Goal: Information Seeking & Learning: Learn about a topic

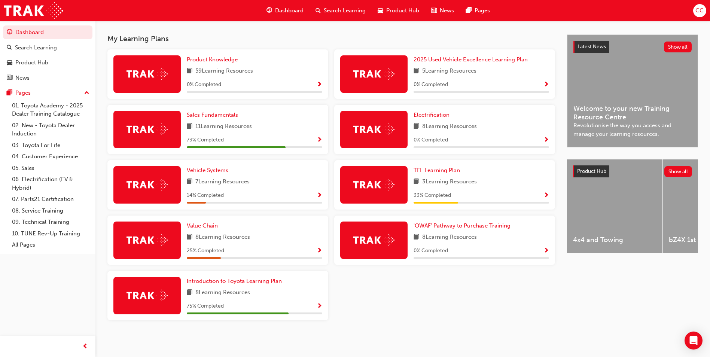
scroll to position [159, 0]
click at [213, 116] on span "Sales Fundamentals" at bounding box center [212, 114] width 51 height 7
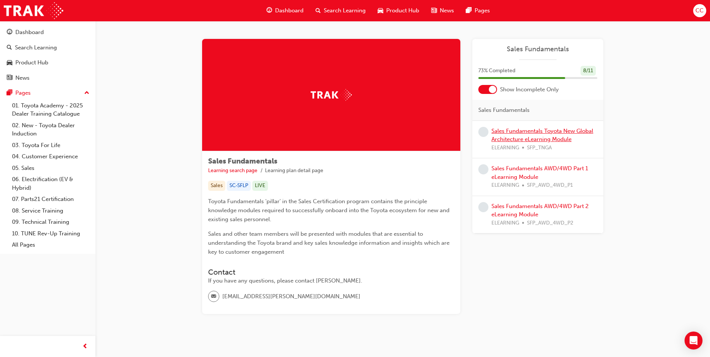
click at [526, 134] on link "Sales Fundamentals Toyota New Global Architecture eLearning Module" at bounding box center [542, 135] width 102 height 15
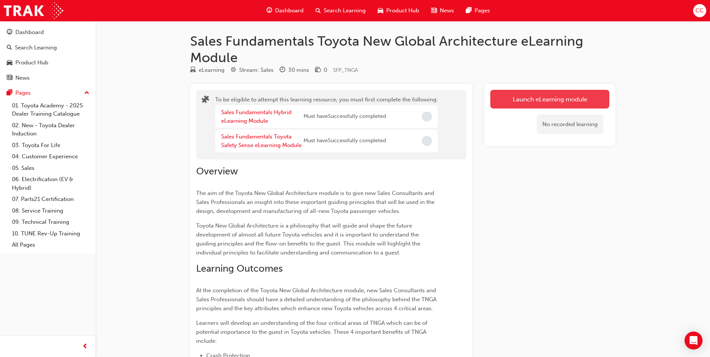
click at [506, 103] on button "Launch eLearning module" at bounding box center [549, 99] width 119 height 19
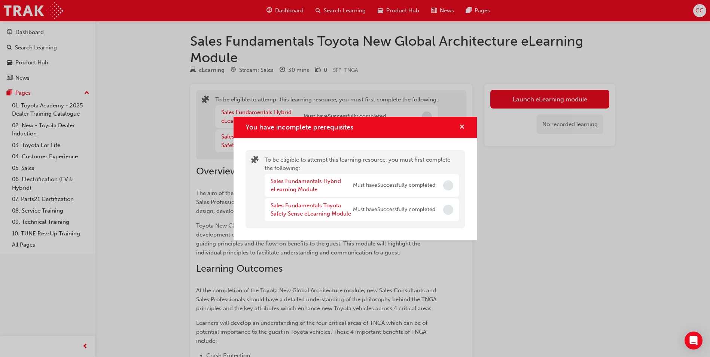
click at [461, 125] on span "cross-icon" at bounding box center [462, 127] width 6 height 7
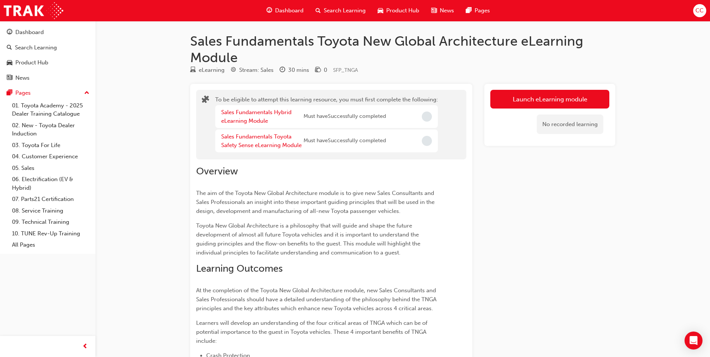
click at [279, 10] on span "Dashboard" at bounding box center [289, 10] width 28 height 9
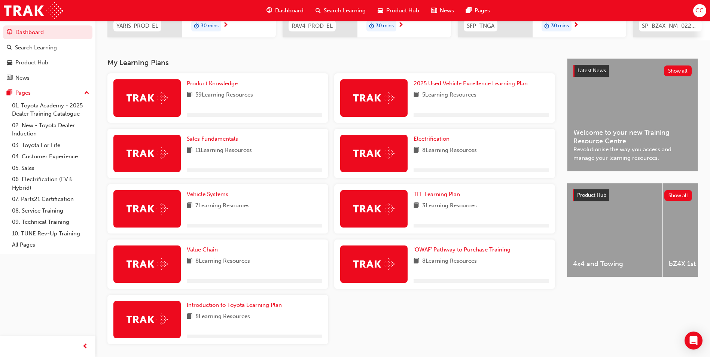
scroll to position [150, 0]
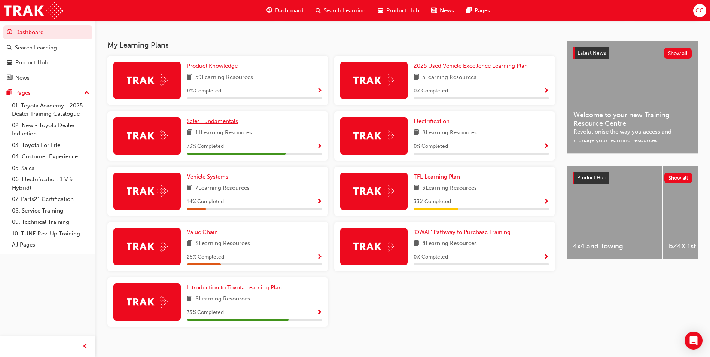
click at [214, 124] on span "Sales Fundamentals" at bounding box center [212, 121] width 51 height 7
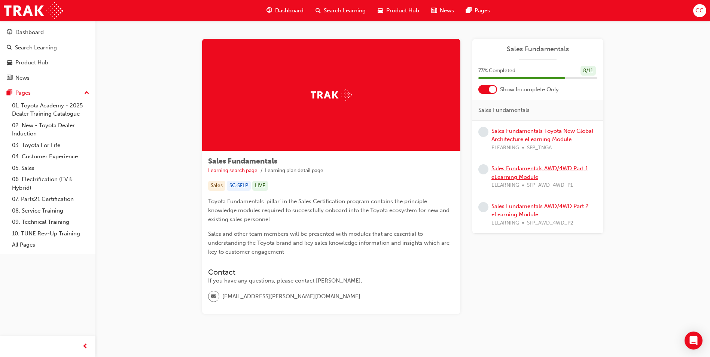
click at [522, 167] on link "Sales Fundamentals AWD/4WD Part 1 eLearning Module" at bounding box center [539, 172] width 96 height 15
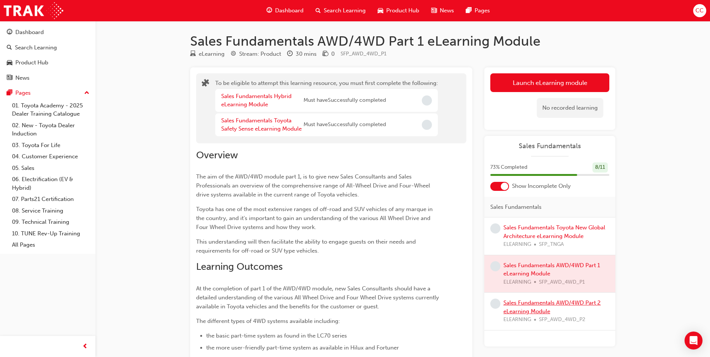
click at [530, 308] on link "Sales Fundamentals AWD/4WD Part 2 eLearning Module" at bounding box center [551, 306] width 97 height 15
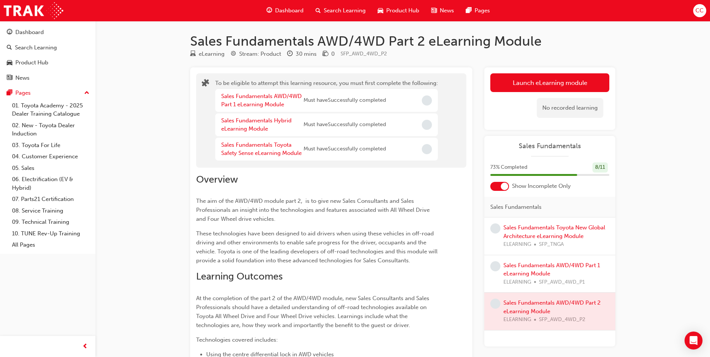
click at [289, 10] on span "Dashboard" at bounding box center [289, 10] width 28 height 9
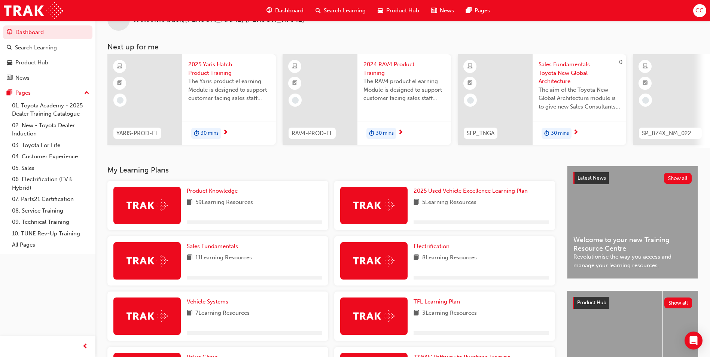
scroll to position [75, 0]
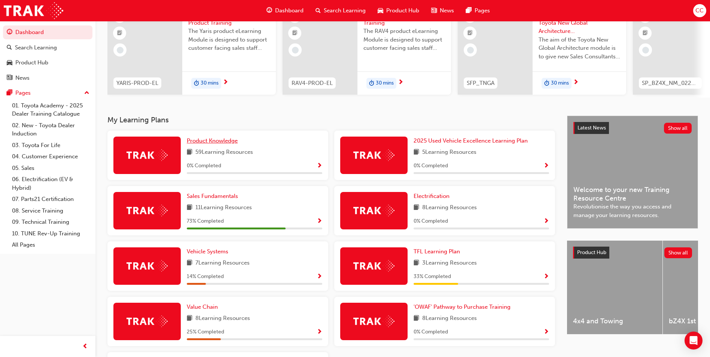
click at [201, 144] on span "Product Knowledge" at bounding box center [212, 140] width 51 height 7
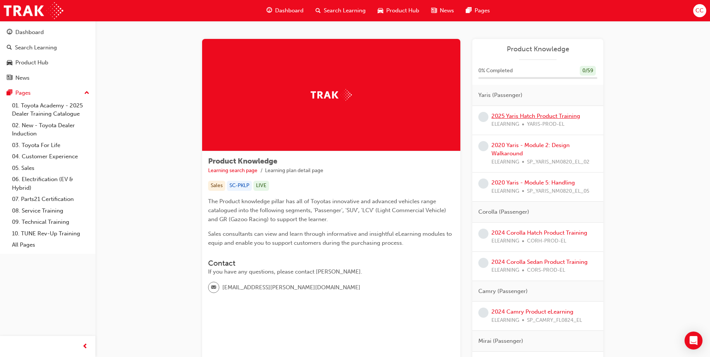
click at [510, 118] on link "2025 Yaris Hatch Product Training" at bounding box center [535, 116] width 89 height 7
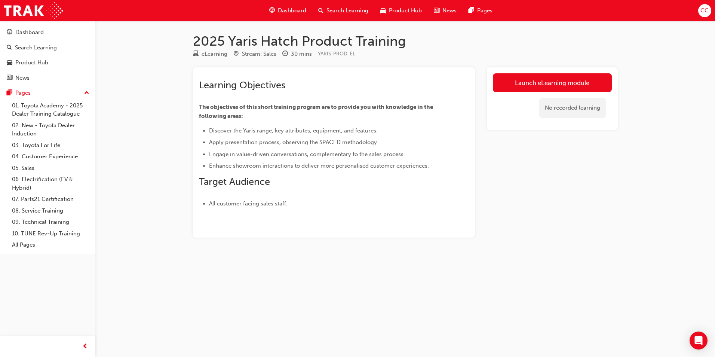
click at [285, 12] on span "Dashboard" at bounding box center [292, 10] width 28 height 9
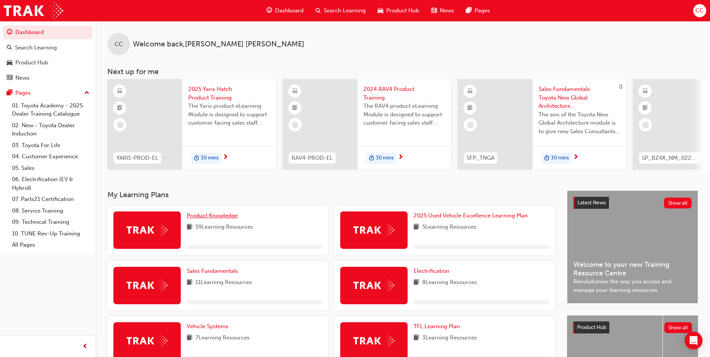
click at [221, 218] on span "Product Knowledge" at bounding box center [212, 215] width 51 height 7
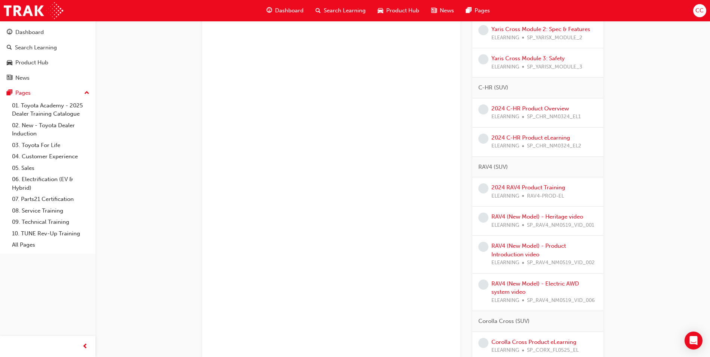
scroll to position [486, 0]
click at [530, 188] on link "2024 RAV4 Product Training" at bounding box center [528, 187] width 74 height 7
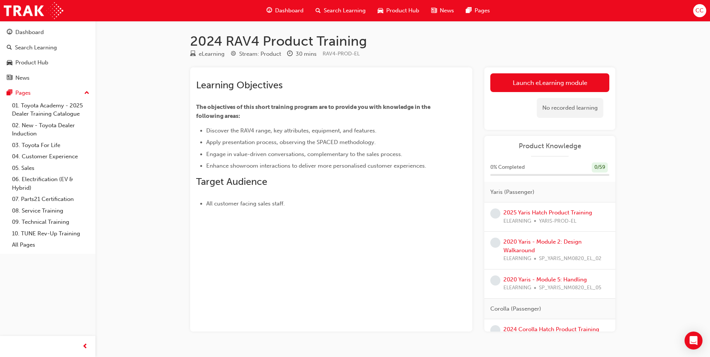
click at [285, 11] on span "Dashboard" at bounding box center [289, 10] width 28 height 9
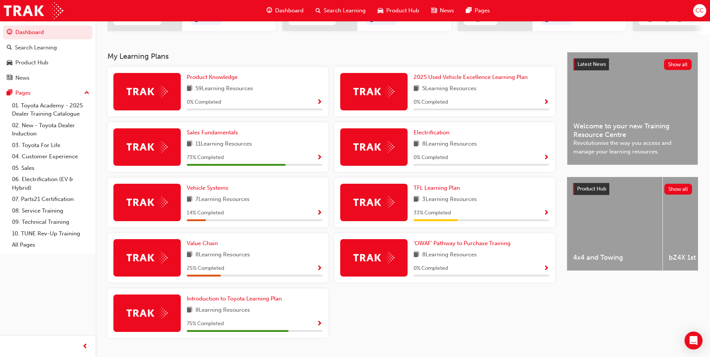
scroll to position [150, 0]
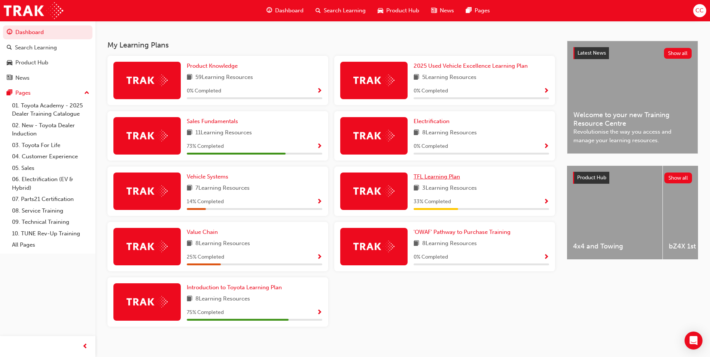
click at [439, 179] on span "TFL Learning Plan" at bounding box center [436, 176] width 46 height 7
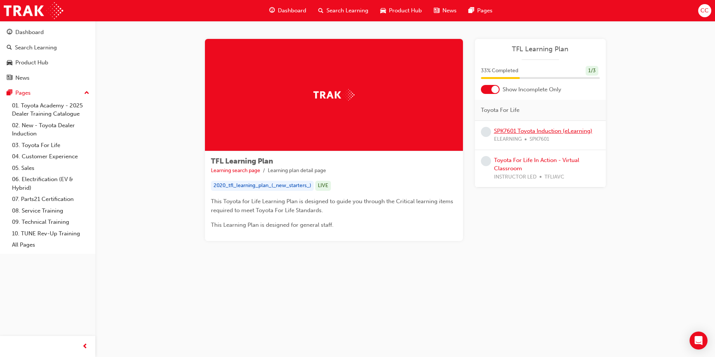
click at [520, 133] on link "SPK7601 Toyota Induction (eLearning)" at bounding box center [543, 131] width 98 height 7
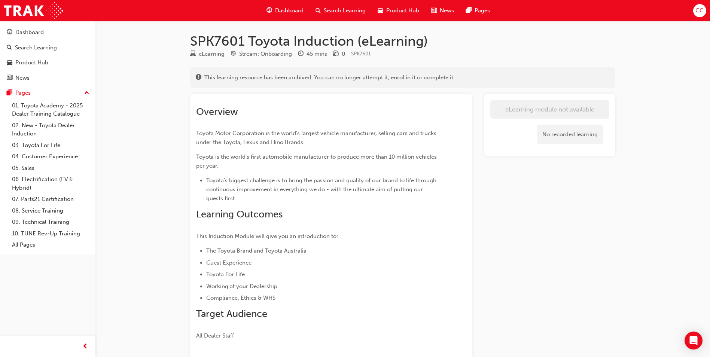
click at [290, 9] on span "Dashboard" at bounding box center [289, 10] width 28 height 9
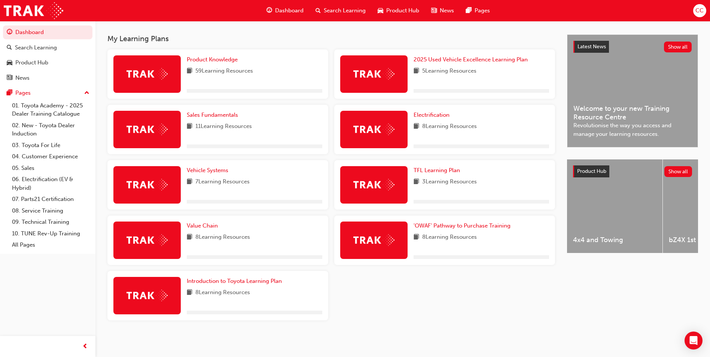
scroll to position [159, 0]
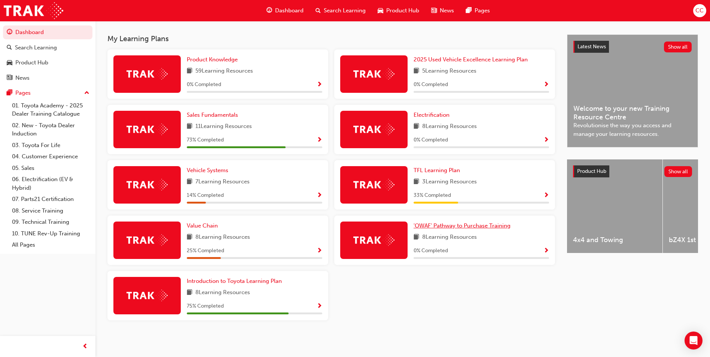
click at [443, 225] on span "'OWAF' Pathway to Purchase Training" at bounding box center [461, 225] width 97 height 7
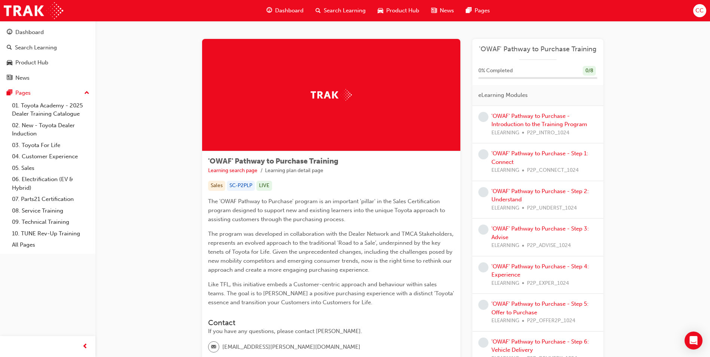
click at [532, 120] on div "'OWAF' Pathway to Purchase - Introduction to the Training Program ELEARNING P2P…" at bounding box center [544, 124] width 106 height 25
click at [643, 123] on div "'OWAF' Pathway to Purchase Training Learning search page Learning plan detail p…" at bounding box center [402, 232] width 614 height 422
click at [550, 116] on link "'OWAF' Pathway to Purchase - Introduction to the Training Program" at bounding box center [539, 120] width 96 height 15
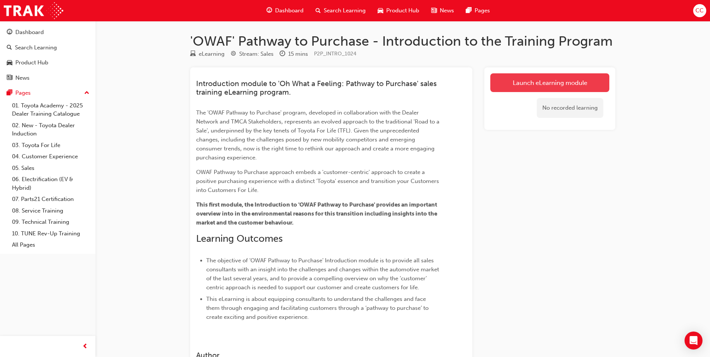
click at [524, 84] on link "Launch eLearning module" at bounding box center [549, 82] width 119 height 19
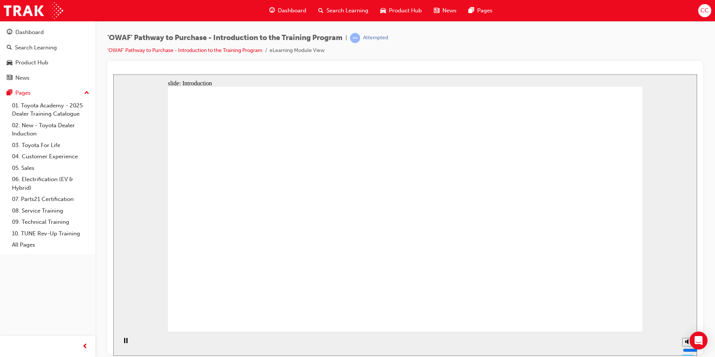
drag, startPoint x: 534, startPoint y: 335, endPoint x: 533, endPoint y: 330, distance: 6.1
click at [534, 332] on section "Playback Speed 2 1.75 1.5 1.25 Normal" at bounding box center [405, 343] width 584 height 24
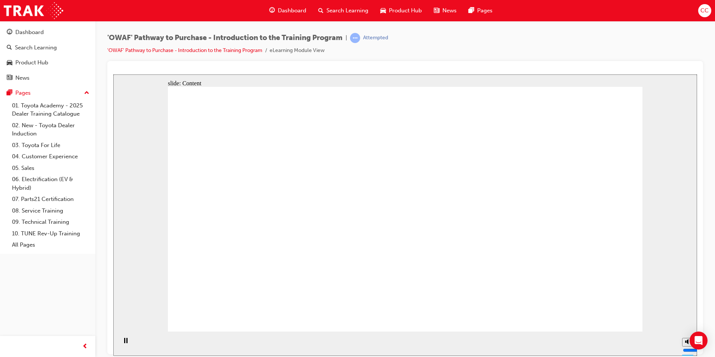
click at [188, 343] on section "Playback Speed 2 1.75 1.5 1.25 Normal" at bounding box center [405, 343] width 584 height 24
click at [124, 343] on rect "Pause (Ctrl+Alt+P)" at bounding box center [124, 339] width 1 height 5
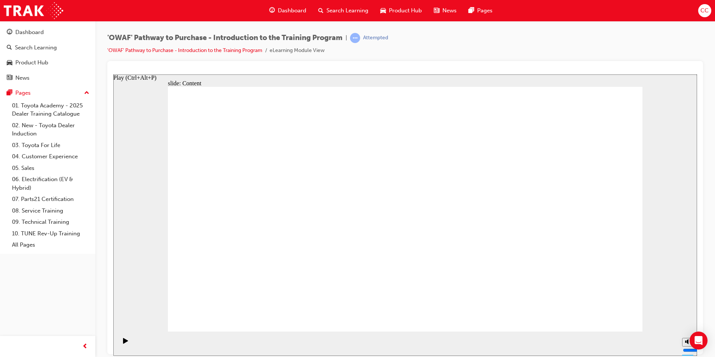
click at [125, 341] on icon "Play (Ctrl+Alt+P)" at bounding box center [125, 340] width 5 height 6
click at [124, 341] on icon "Pause (Ctrl+Alt+P)" at bounding box center [125, 339] width 3 height 5
click at [123, 342] on icon "Play (Ctrl+Alt+P)" at bounding box center [125, 340] width 5 height 6
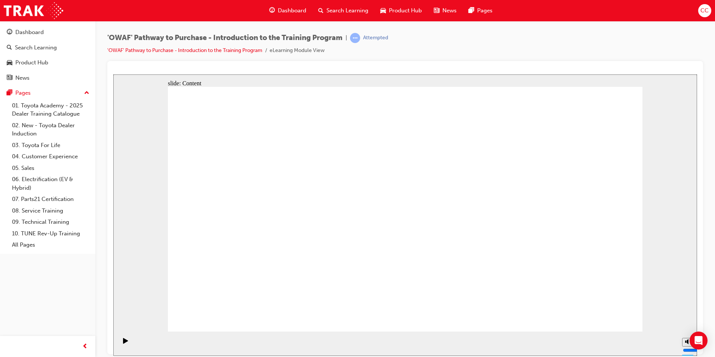
drag, startPoint x: 599, startPoint y: 312, endPoint x: 605, endPoint y: 324, distance: 13.0
drag, startPoint x: 600, startPoint y: 307, endPoint x: 610, endPoint y: 315, distance: 13.0
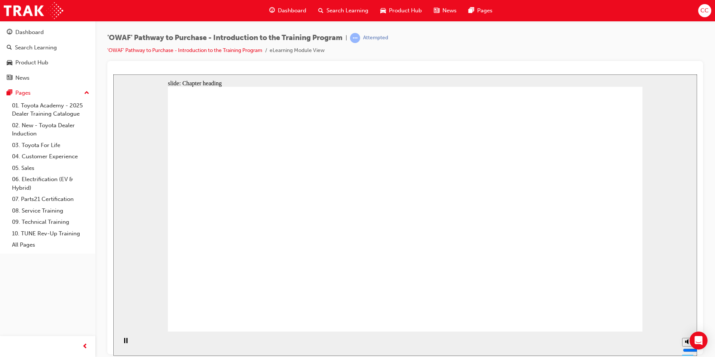
click at [122, 343] on div "Pause (Ctrl+Alt+P)" at bounding box center [125, 343] width 13 height 13
click at [120, 342] on div "Play (Ctrl+Alt+P)" at bounding box center [125, 343] width 13 height 13
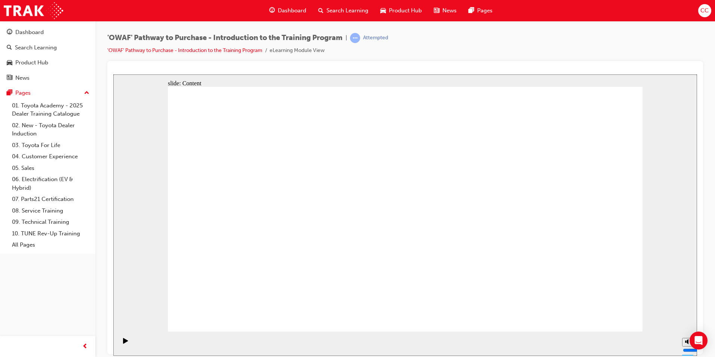
drag, startPoint x: 598, startPoint y: 307, endPoint x: 600, endPoint y: 312, distance: 4.7
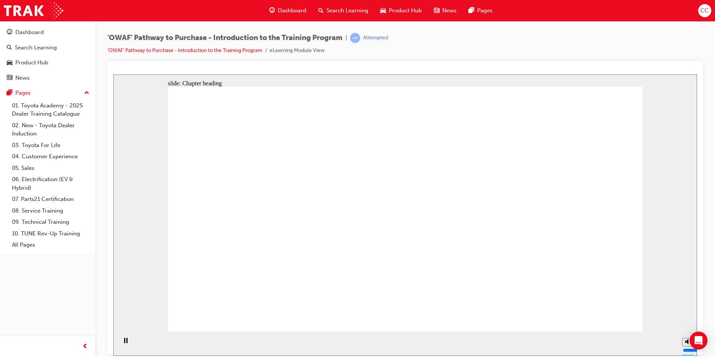
click at [123, 343] on icon "Play (Ctrl+Alt+P)" at bounding box center [125, 340] width 5 height 6
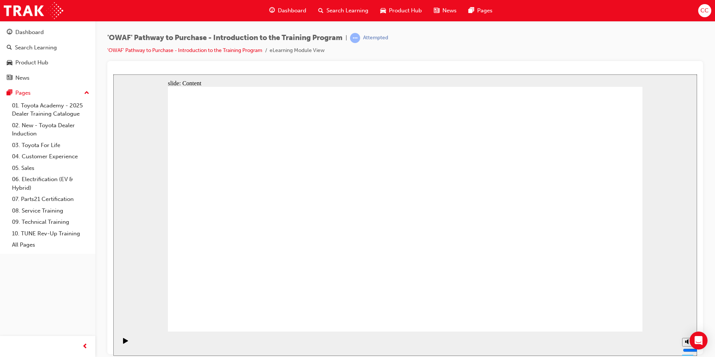
drag, startPoint x: 547, startPoint y: 206, endPoint x: 542, endPoint y: 208, distance: 5.4
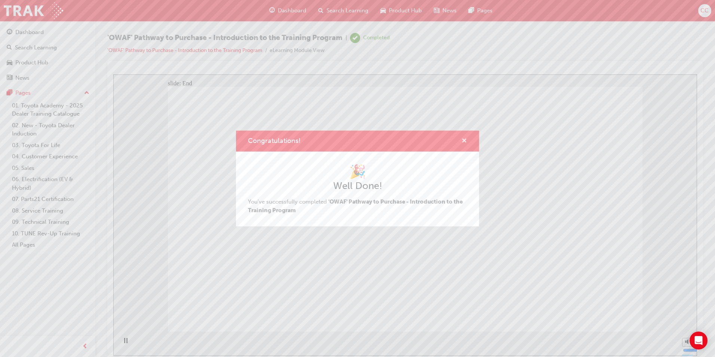
click at [463, 142] on span "cross-icon" at bounding box center [465, 141] width 6 height 7
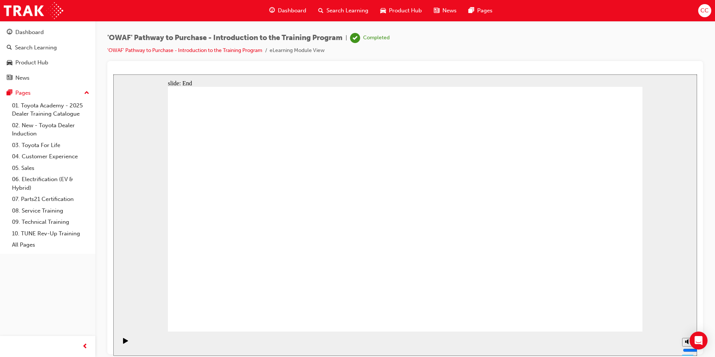
click at [297, 9] on span "Dashboard" at bounding box center [292, 10] width 28 height 9
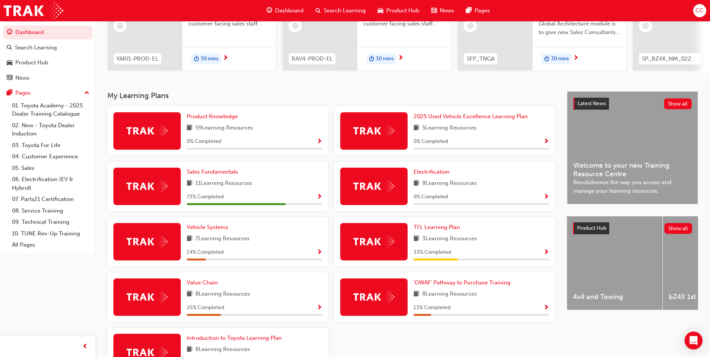
scroll to position [112, 0]
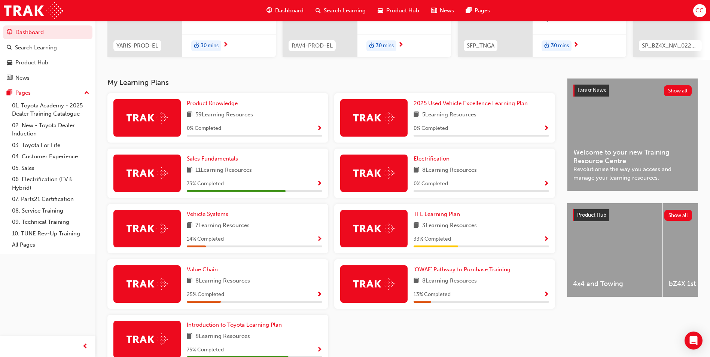
click at [445, 273] on span "'OWAF' Pathway to Purchase Training" at bounding box center [461, 269] width 97 height 7
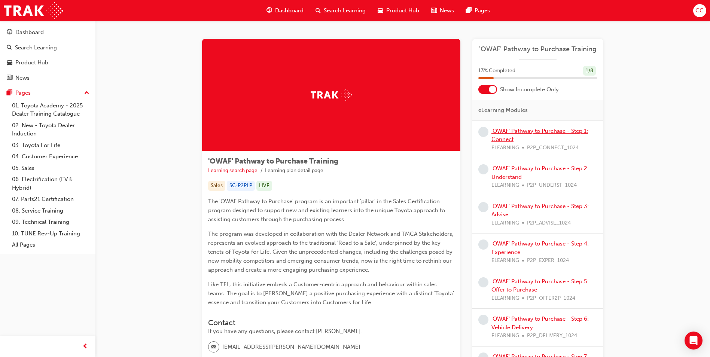
click at [551, 131] on link "'OWAF' Pathway to Purchase - Step 1: Connect" at bounding box center [539, 135] width 96 height 15
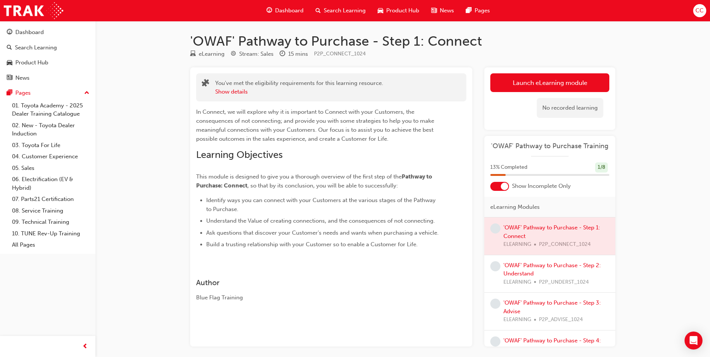
click at [533, 83] on link "Launch eLearning module" at bounding box center [549, 82] width 119 height 19
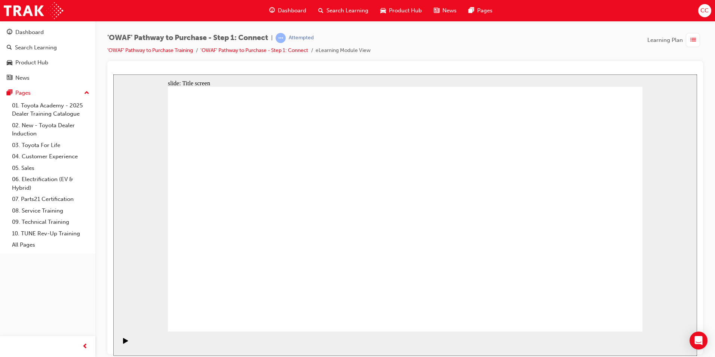
click at [124, 342] on icon "Pause (Ctrl+Alt+P)" at bounding box center [125, 339] width 3 height 5
click at [124, 342] on icon "Play (Ctrl+Alt+P)" at bounding box center [125, 340] width 5 height 6
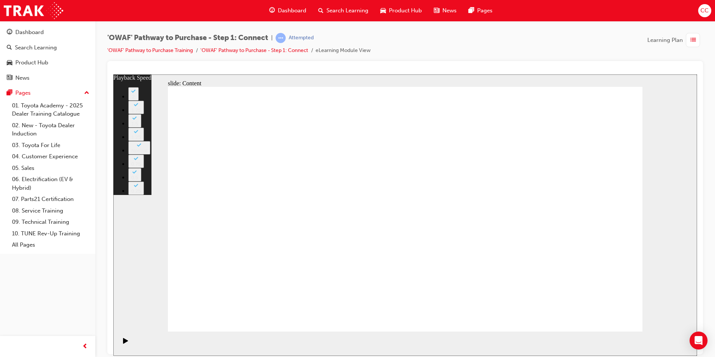
type input "76"
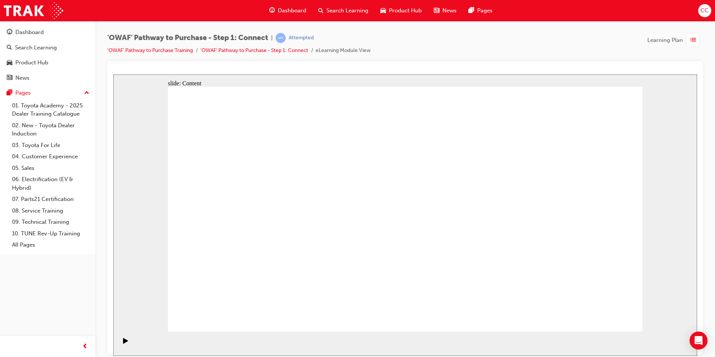
drag, startPoint x: 589, startPoint y: 315, endPoint x: 592, endPoint y: 318, distance: 4.0
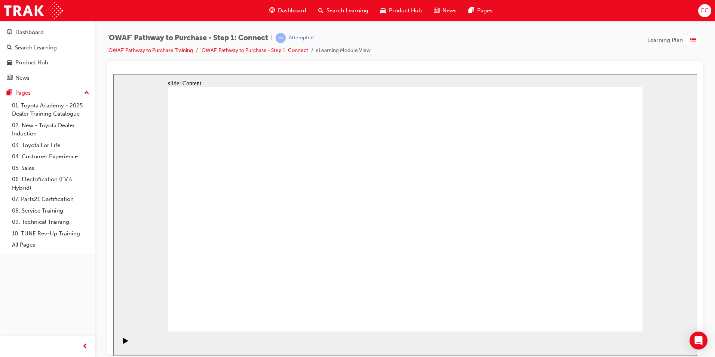
drag, startPoint x: 453, startPoint y: 170, endPoint x: 457, endPoint y: 171, distance: 4.7
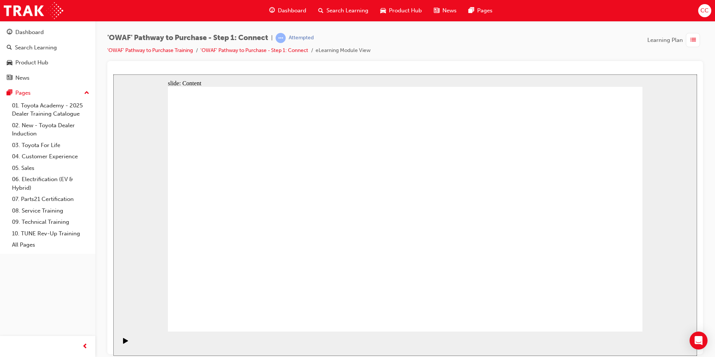
drag, startPoint x: 540, startPoint y: 203, endPoint x: 552, endPoint y: 201, distance: 11.8
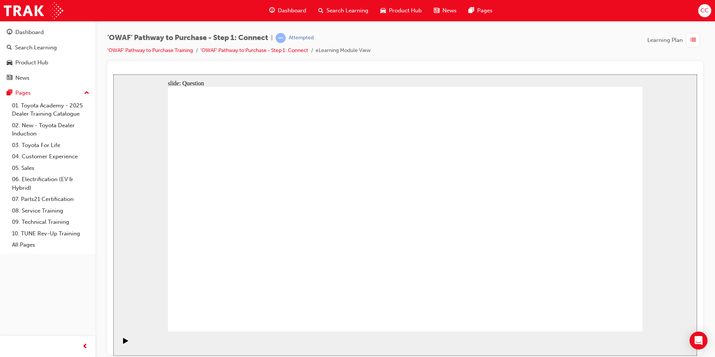
drag, startPoint x: 308, startPoint y: 291, endPoint x: 540, endPoint y: 138, distance: 277.9
drag, startPoint x: 361, startPoint y: 278, endPoint x: 588, endPoint y: 154, distance: 258.8
drag, startPoint x: 272, startPoint y: 229, endPoint x: 580, endPoint y: 217, distance: 307.7
drag, startPoint x: 335, startPoint y: 236, endPoint x: 565, endPoint y: 273, distance: 233.0
drag, startPoint x: 393, startPoint y: 236, endPoint x: 496, endPoint y: 274, distance: 109.1
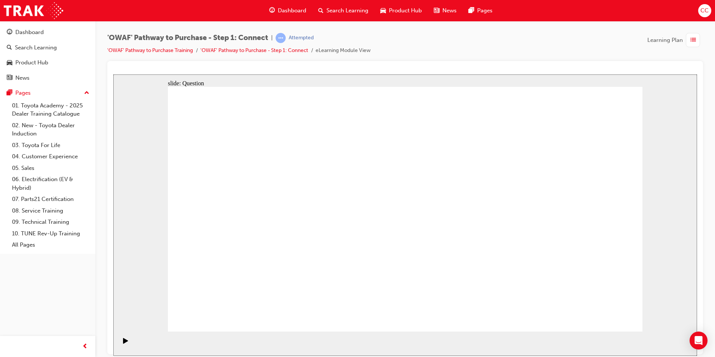
drag, startPoint x: 235, startPoint y: 245, endPoint x: 465, endPoint y: 242, distance: 230.0
drag, startPoint x: 252, startPoint y: 285, endPoint x: 474, endPoint y: 169, distance: 250.6
drag, startPoint x: 534, startPoint y: 244, endPoint x: 402, endPoint y: 238, distance: 132.2
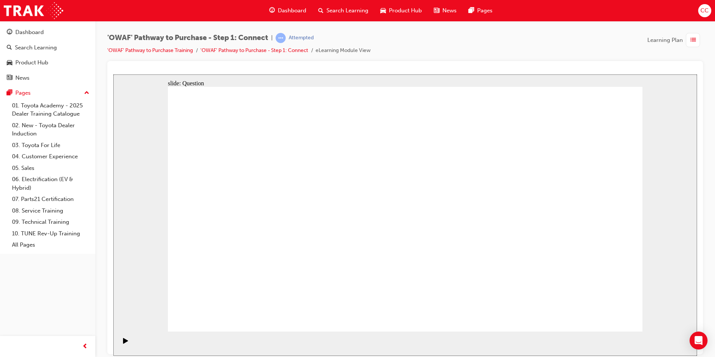
drag, startPoint x: 534, startPoint y: 230, endPoint x: 257, endPoint y: 215, distance: 277.6
drag, startPoint x: 527, startPoint y: 236, endPoint x: 404, endPoint y: 237, distance: 123.1
drag, startPoint x: 521, startPoint y: 245, endPoint x: 413, endPoint y: 239, distance: 107.9
drag, startPoint x: 528, startPoint y: 243, endPoint x: 405, endPoint y: 231, distance: 123.6
drag, startPoint x: 533, startPoint y: 245, endPoint x: 221, endPoint y: 240, distance: 312.0
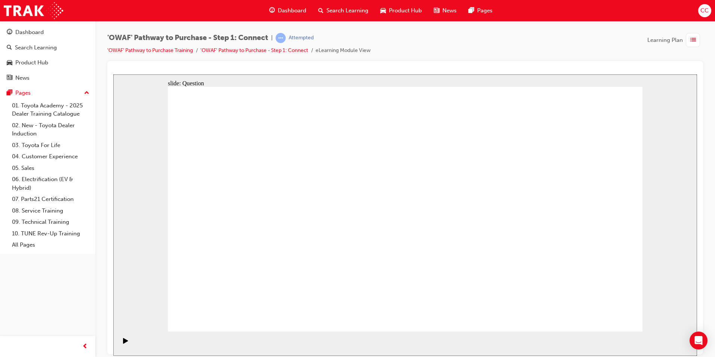
drag, startPoint x: 517, startPoint y: 249, endPoint x: 218, endPoint y: 249, distance: 299.2
drag, startPoint x: 526, startPoint y: 240, endPoint x: 227, endPoint y: 228, distance: 299.1
drag, startPoint x: 603, startPoint y: 307, endPoint x: 605, endPoint y: 314, distance: 6.7
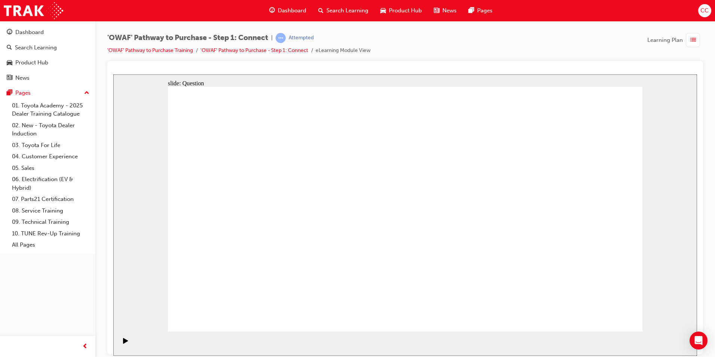
radio input "true"
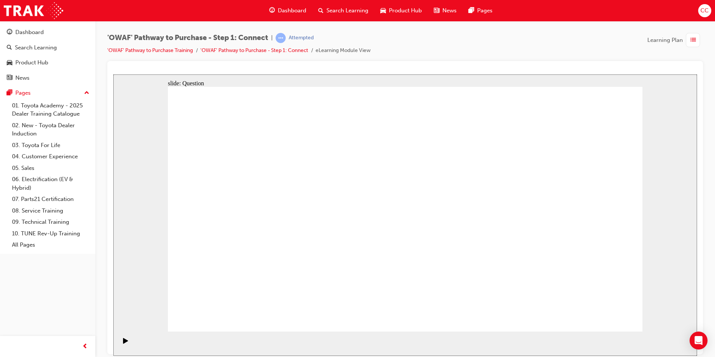
checkbox input "true"
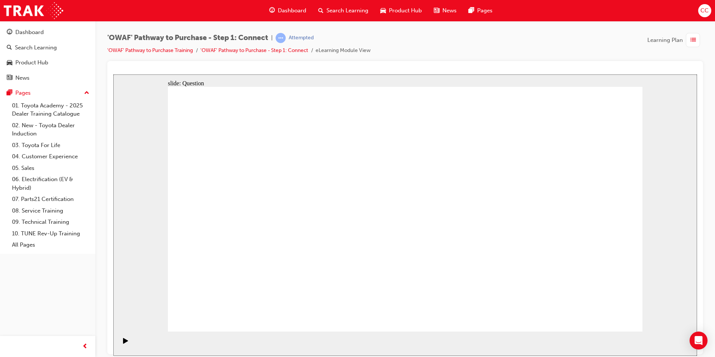
drag, startPoint x: 257, startPoint y: 284, endPoint x: 422, endPoint y: 179, distance: 195.9
drag, startPoint x: 350, startPoint y: 308, endPoint x: 525, endPoint y: 178, distance: 217.6
drag, startPoint x: 442, startPoint y: 285, endPoint x: 260, endPoint y: 205, distance: 199.2
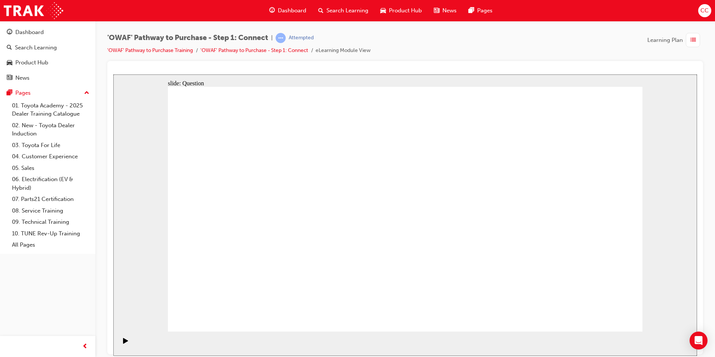
drag, startPoint x: 523, startPoint y: 259, endPoint x: 363, endPoint y: 205, distance: 168.4
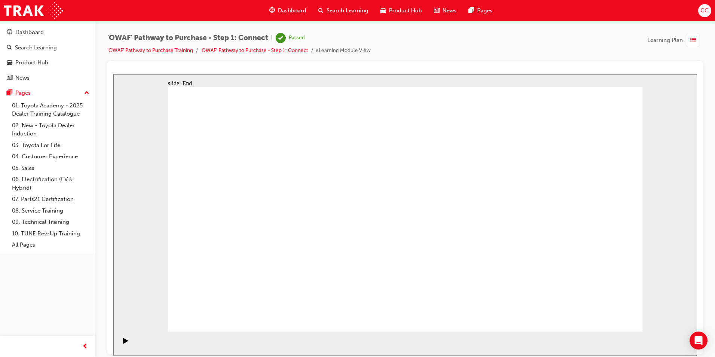
click at [297, 9] on span "Dashboard" at bounding box center [292, 10] width 28 height 9
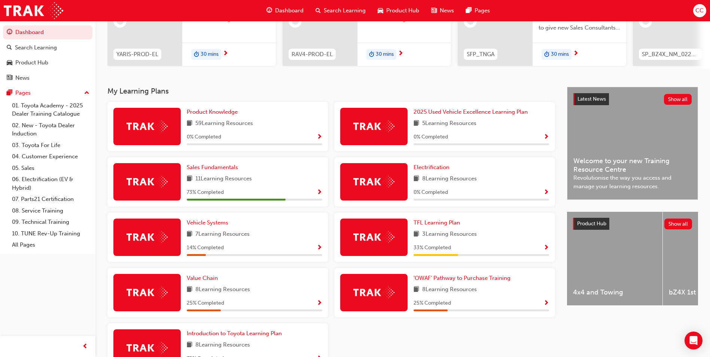
scroll to position [112, 0]
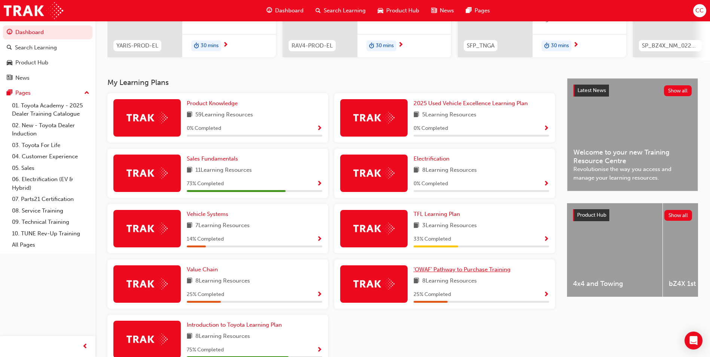
click at [448, 272] on span "'OWAF' Pathway to Purchase Training" at bounding box center [461, 269] width 97 height 7
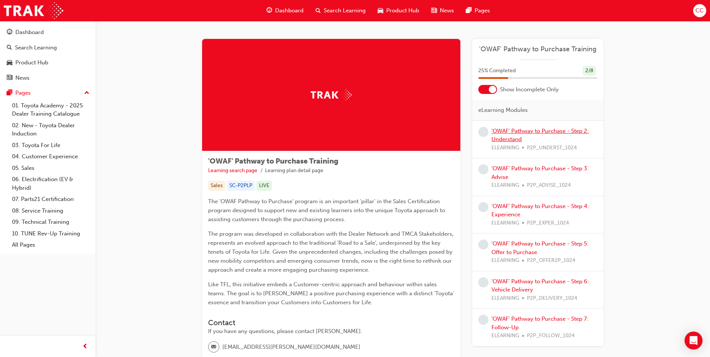
click at [525, 132] on link "'OWAF' Pathway to Purchase - Step 2: Understand" at bounding box center [539, 135] width 97 height 15
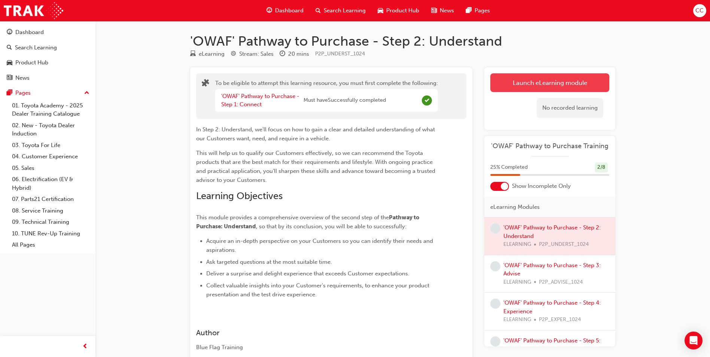
click at [555, 81] on button "Launch eLearning module" at bounding box center [549, 82] width 119 height 19
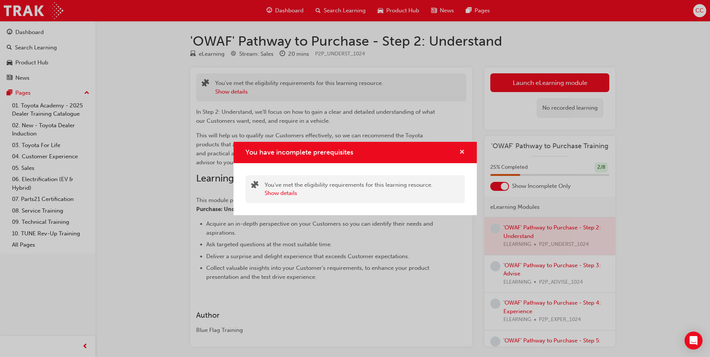
click at [459, 152] on span "cross-icon" at bounding box center [462, 152] width 6 height 7
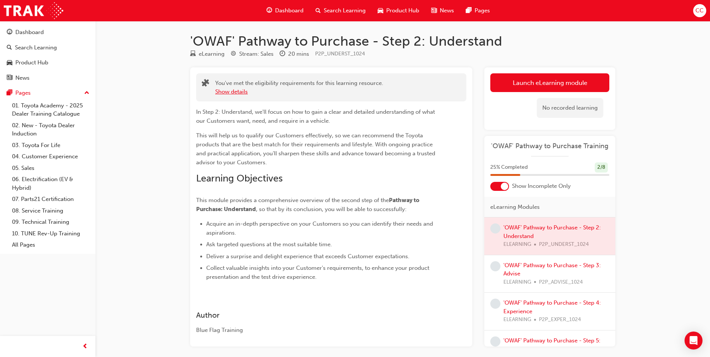
click at [245, 91] on button "Show details" at bounding box center [231, 92] width 33 height 9
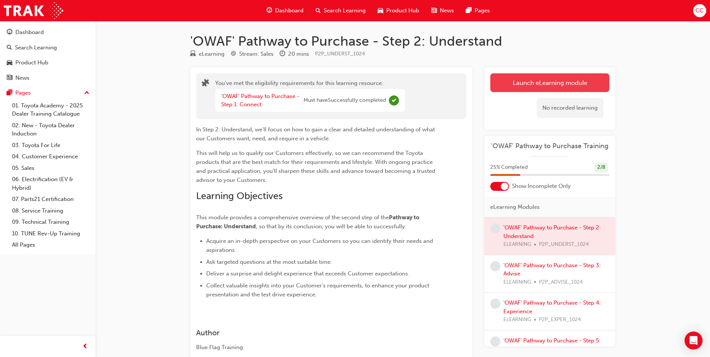
click at [554, 82] on button "Launch eLearning module" at bounding box center [549, 82] width 119 height 19
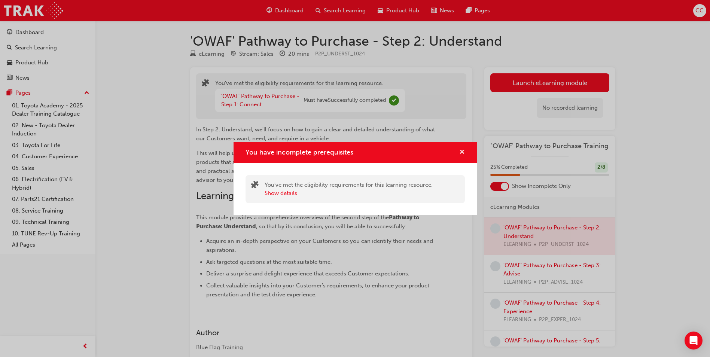
click at [463, 150] on span "cross-icon" at bounding box center [462, 152] width 6 height 7
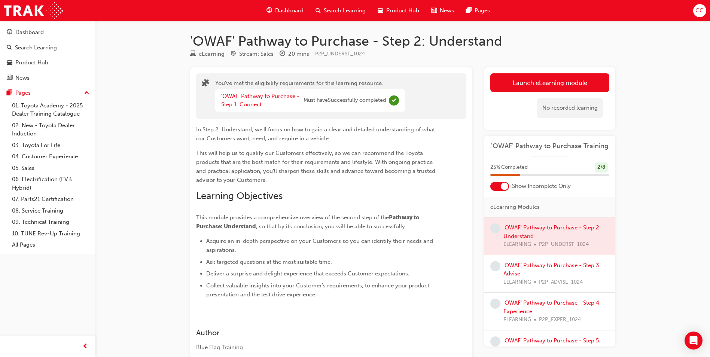
click at [528, 188] on span "Show Incomplete Only" at bounding box center [541, 186] width 59 height 9
click at [644, 143] on div "'OWAF' Pathway to Purchase - Step 2: Understand eLearning Stream: Sales 20 mins…" at bounding box center [355, 203] width 710 height 406
click at [552, 89] on button "Launch eLearning module" at bounding box center [549, 82] width 119 height 19
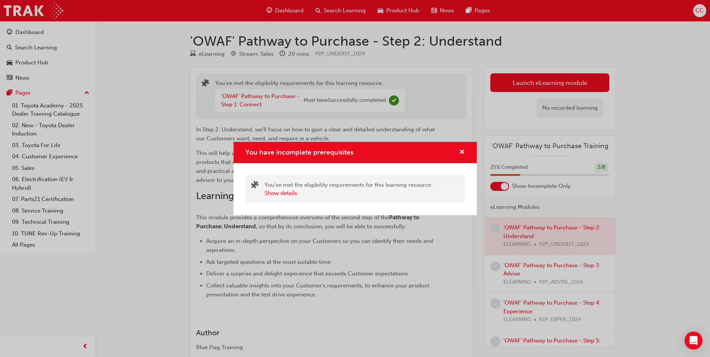
click at [465, 148] on div "You have incomplete prerequisites" at bounding box center [354, 152] width 243 height 21
click at [462, 150] on span "cross-icon" at bounding box center [462, 152] width 6 height 7
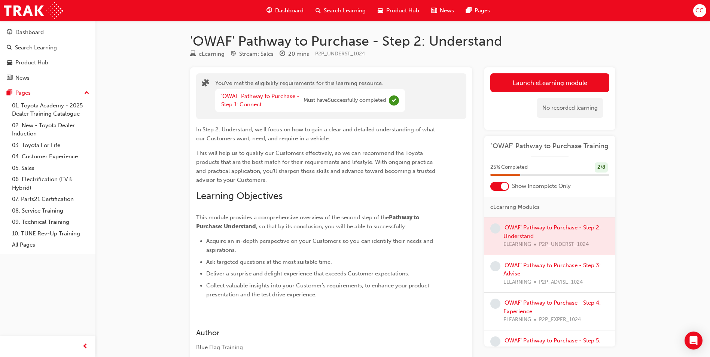
click at [294, 10] on span "Dashboard" at bounding box center [289, 10] width 28 height 9
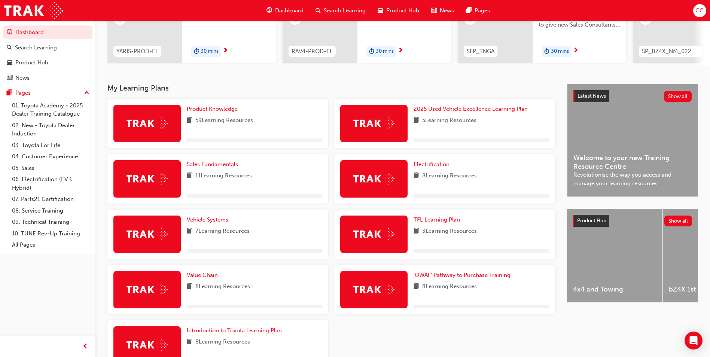
scroll to position [150, 0]
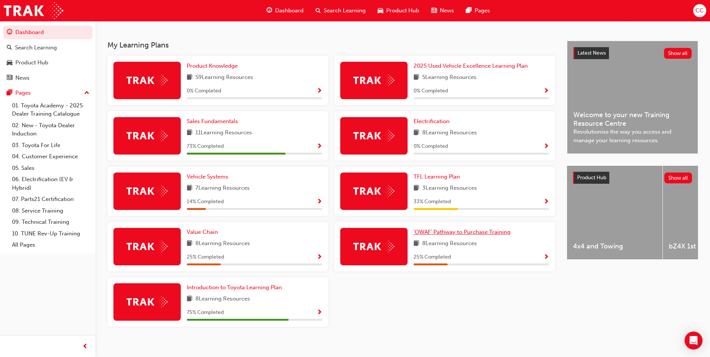
click at [452, 234] on span "'OWAF' Pathway to Purchase Training" at bounding box center [461, 232] width 97 height 7
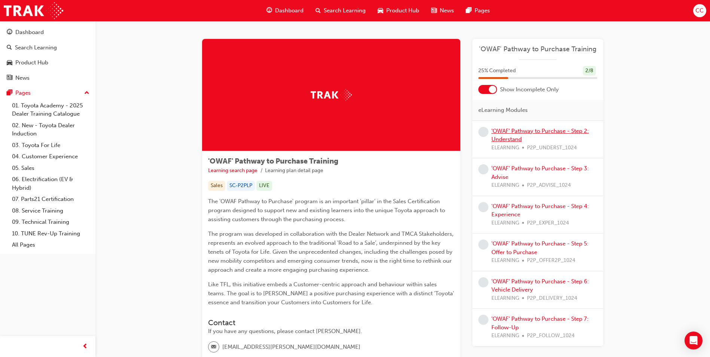
click at [524, 130] on link "'OWAF' Pathway to Purchase - Step 2: Understand" at bounding box center [539, 135] width 97 height 15
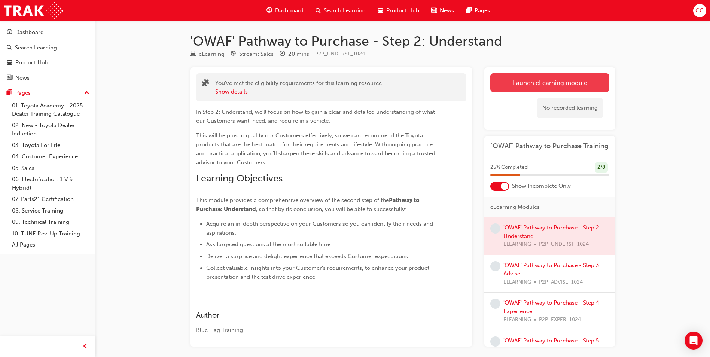
click at [519, 82] on link "Launch eLearning module" at bounding box center [549, 82] width 119 height 19
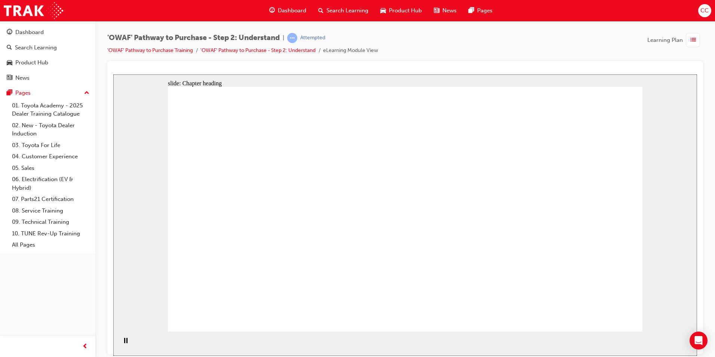
drag, startPoint x: 486, startPoint y: 213, endPoint x: 563, endPoint y: 214, distance: 77.1
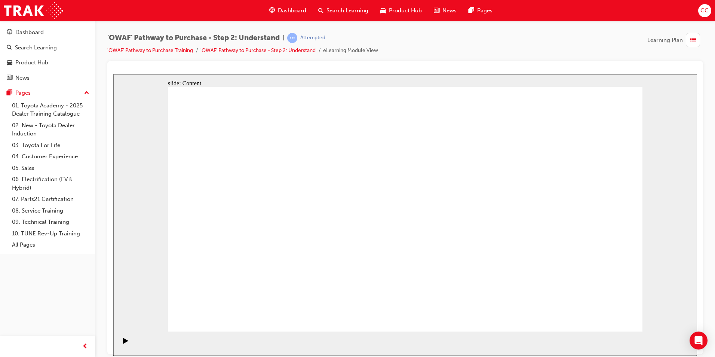
drag, startPoint x: 573, startPoint y: 212, endPoint x: 574, endPoint y: 231, distance: 18.8
click at [124, 341] on icon "Pause (Ctrl+Alt+P)" at bounding box center [125, 339] width 3 height 5
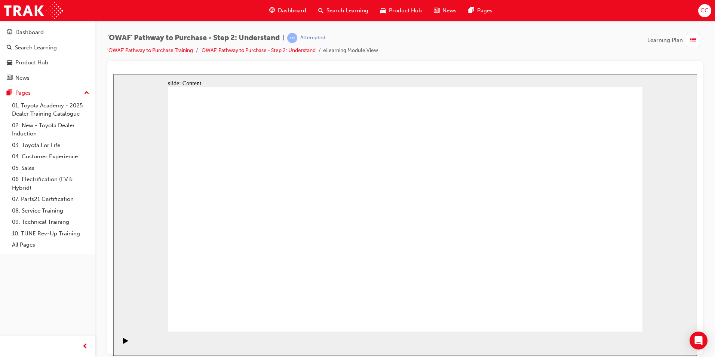
drag, startPoint x: 306, startPoint y: 157, endPoint x: 307, endPoint y: 162, distance: 5.1
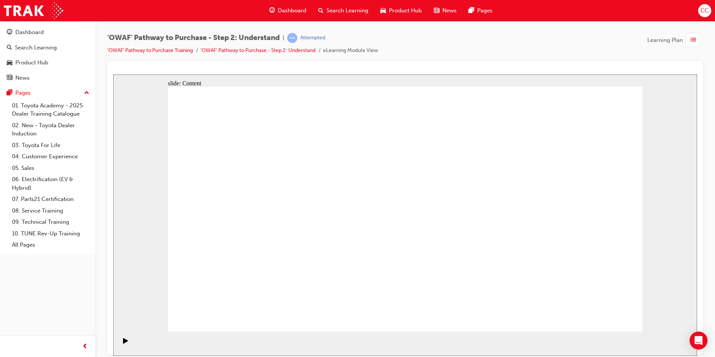
drag, startPoint x: 309, startPoint y: 206, endPoint x: 305, endPoint y: 212, distance: 7.0
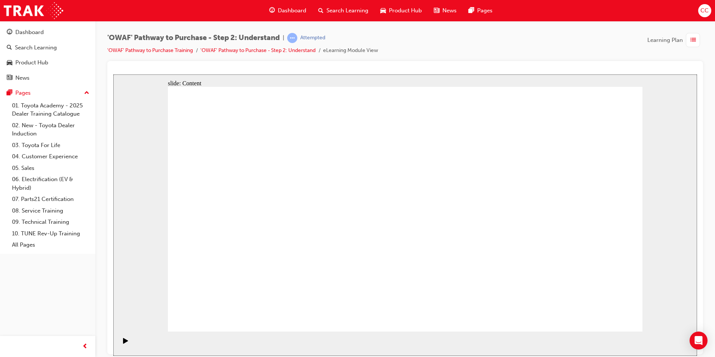
drag, startPoint x: 617, startPoint y: 321, endPoint x: 592, endPoint y: 311, distance: 26.5
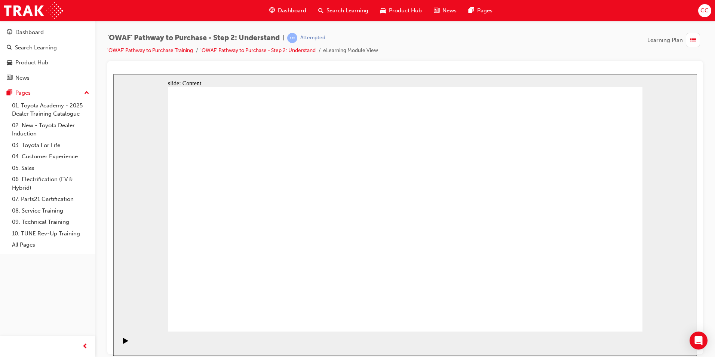
click at [121, 342] on div "Pause (Ctrl+Alt+P)" at bounding box center [125, 343] width 13 height 13
click at [123, 343] on icon "Play (Ctrl+Alt+P)" at bounding box center [125, 340] width 5 height 6
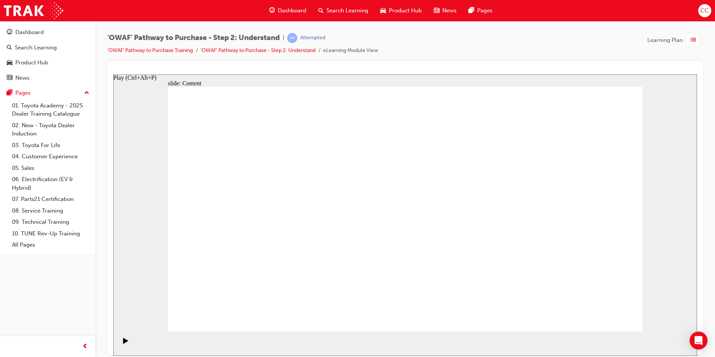
drag, startPoint x: 402, startPoint y: 129, endPoint x: 404, endPoint y: 125, distance: 4.0
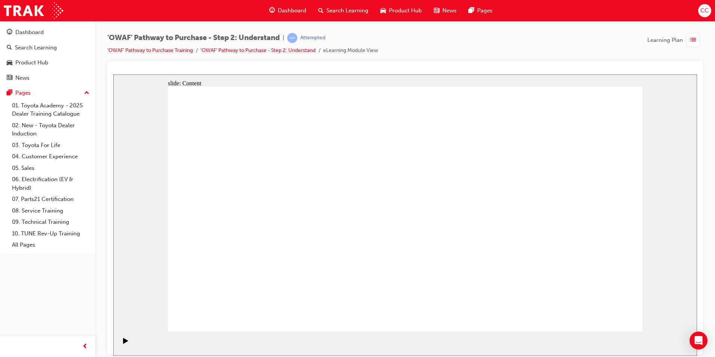
drag, startPoint x: 519, startPoint y: 241, endPoint x: 391, endPoint y: 235, distance: 128.4
drag, startPoint x: 524, startPoint y: 248, endPoint x: 239, endPoint y: 230, distance: 286.3
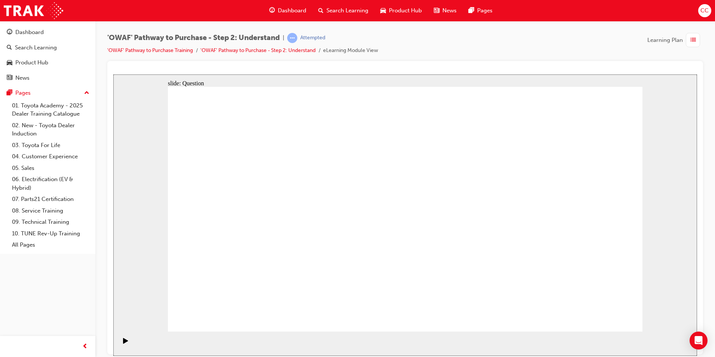
drag, startPoint x: 513, startPoint y: 222, endPoint x: 206, endPoint y: 211, distance: 306.9
drag, startPoint x: 544, startPoint y: 221, endPoint x: 251, endPoint y: 236, distance: 293.6
drag, startPoint x: 550, startPoint y: 217, endPoint x: 263, endPoint y: 210, distance: 287.0
drag, startPoint x: 534, startPoint y: 215, endPoint x: 235, endPoint y: 203, distance: 298.7
drag, startPoint x: 523, startPoint y: 209, endPoint x: 193, endPoint y: 216, distance: 330.0
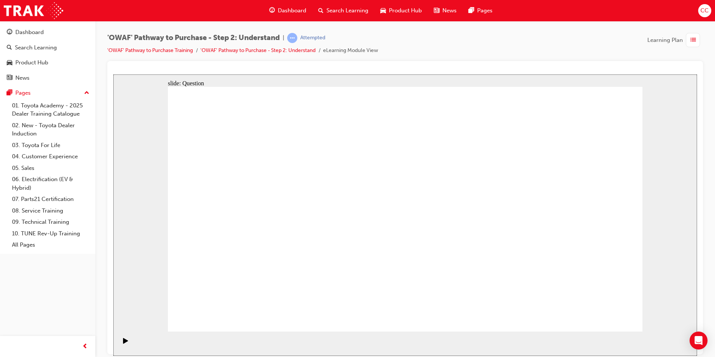
drag, startPoint x: 517, startPoint y: 212, endPoint x: 228, endPoint y: 211, distance: 289.5
drag, startPoint x: 512, startPoint y: 246, endPoint x: 221, endPoint y: 241, distance: 290.3
drag, startPoint x: 548, startPoint y: 238, endPoint x: 253, endPoint y: 215, distance: 296.4
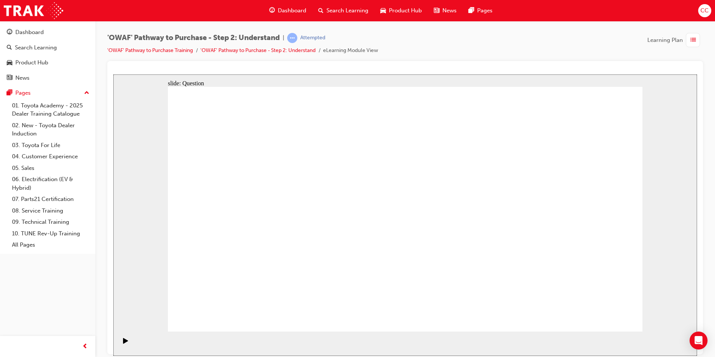
drag, startPoint x: 509, startPoint y: 227, endPoint x: 212, endPoint y: 238, distance: 296.4
drag, startPoint x: 525, startPoint y: 221, endPoint x: 202, endPoint y: 221, distance: 322.4
drag, startPoint x: 521, startPoint y: 218, endPoint x: 245, endPoint y: 207, distance: 276.2
drag, startPoint x: 541, startPoint y: 221, endPoint x: 266, endPoint y: 213, distance: 275.8
drag, startPoint x: 530, startPoint y: 222, endPoint x: 255, endPoint y: 217, distance: 274.6
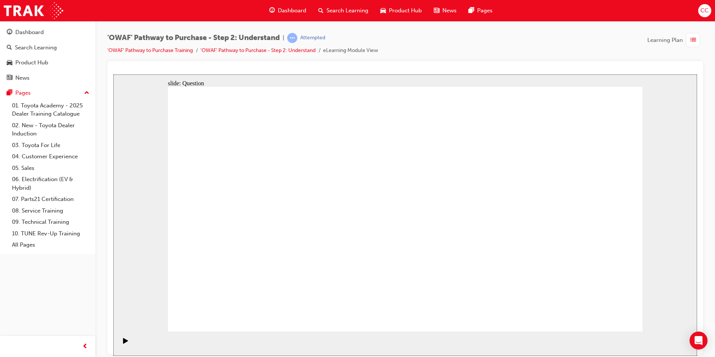
drag, startPoint x: 527, startPoint y: 222, endPoint x: 255, endPoint y: 223, distance: 271.9
drag, startPoint x: 286, startPoint y: 263, endPoint x: 322, endPoint y: 185, distance: 85.8
drag, startPoint x: 305, startPoint y: 187, endPoint x: 280, endPoint y: 295, distance: 111.3
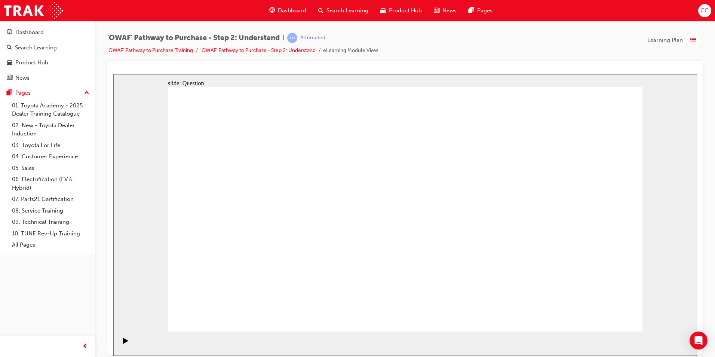
drag, startPoint x: 271, startPoint y: 288, endPoint x: 309, endPoint y: 191, distance: 103.8
drag, startPoint x: 356, startPoint y: 308, endPoint x: 401, endPoint y: 187, distance: 129.4
drag, startPoint x: 455, startPoint y: 257, endPoint x: 502, endPoint y: 175, distance: 95.0
drag, startPoint x: 499, startPoint y: 309, endPoint x: 385, endPoint y: 206, distance: 154.1
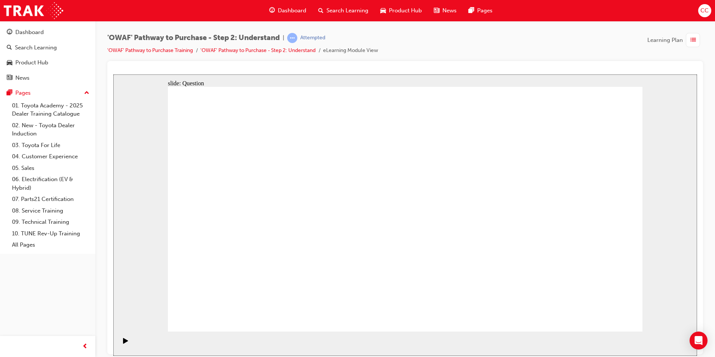
checkbox input "true"
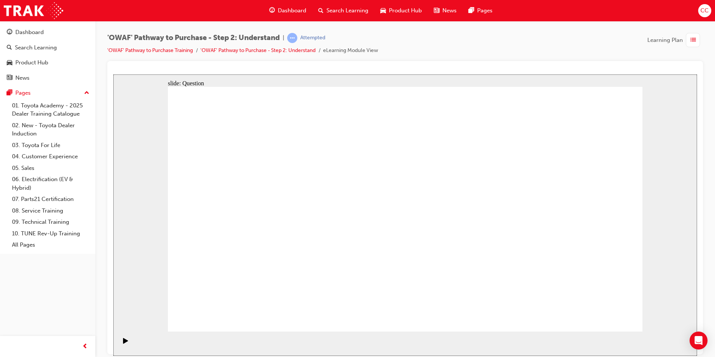
checkbox input "true"
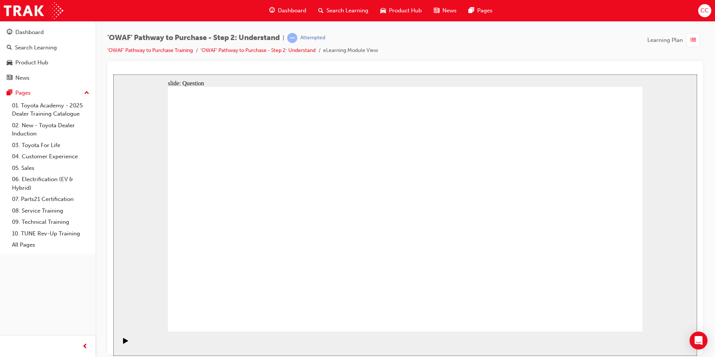
checkbox input "true"
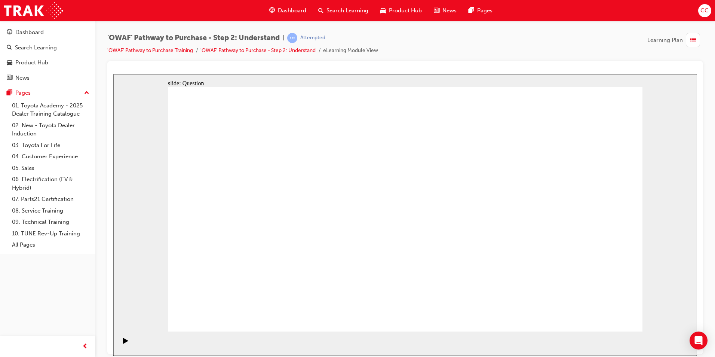
radio input "false"
radio input "true"
drag, startPoint x: 413, startPoint y: 191, endPoint x: 220, endPoint y: 284, distance: 214.5
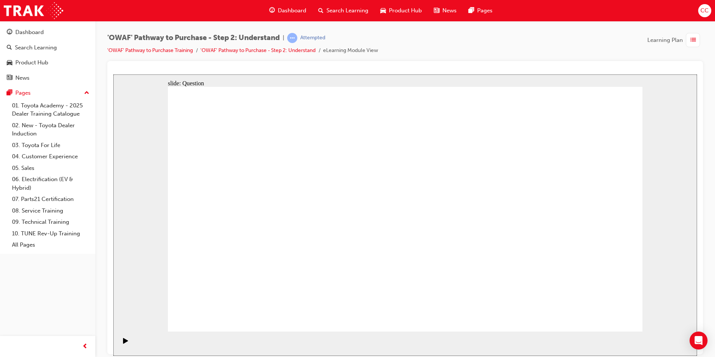
drag, startPoint x: 460, startPoint y: 192, endPoint x: 276, endPoint y: 288, distance: 206.9
drag, startPoint x: 487, startPoint y: 184, endPoint x: 295, endPoint y: 275, distance: 212.5
drag, startPoint x: 594, startPoint y: 190, endPoint x: 353, endPoint y: 282, distance: 258.0
drag, startPoint x: 261, startPoint y: 184, endPoint x: 406, endPoint y: 276, distance: 171.9
drag, startPoint x: 362, startPoint y: 188, endPoint x: 506, endPoint y: 282, distance: 171.3
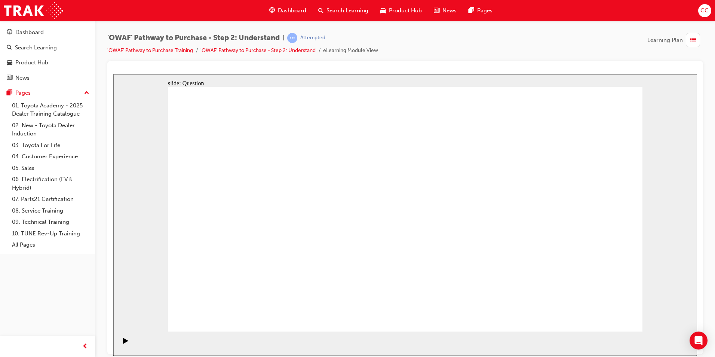
drag, startPoint x: 311, startPoint y: 189, endPoint x: 592, endPoint y: 284, distance: 296.5
drag, startPoint x: 538, startPoint y: 194, endPoint x: 445, endPoint y: 287, distance: 132.0
drag, startPoint x: 231, startPoint y: 175, endPoint x: 554, endPoint y: 270, distance: 337.2
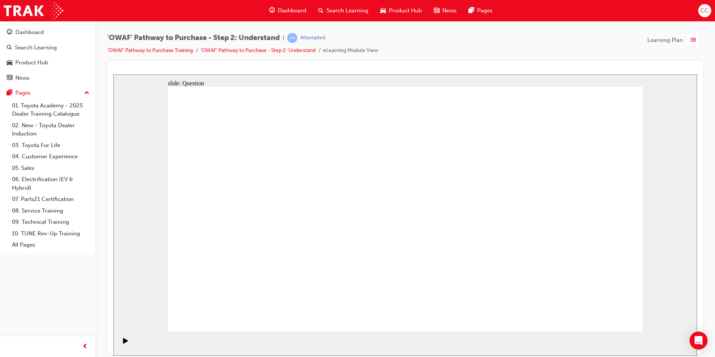
drag, startPoint x: 321, startPoint y: 266, endPoint x: 345, endPoint y: 163, distance: 106.3
drag, startPoint x: 356, startPoint y: 278, endPoint x: 357, endPoint y: 196, distance: 81.9
drag, startPoint x: 419, startPoint y: 278, endPoint x: 406, endPoint y: 168, distance: 110.7
drag, startPoint x: 459, startPoint y: 287, endPoint x: 419, endPoint y: 188, distance: 106.1
drag, startPoint x: 265, startPoint y: 189, endPoint x: 410, endPoint y: 284, distance: 173.1
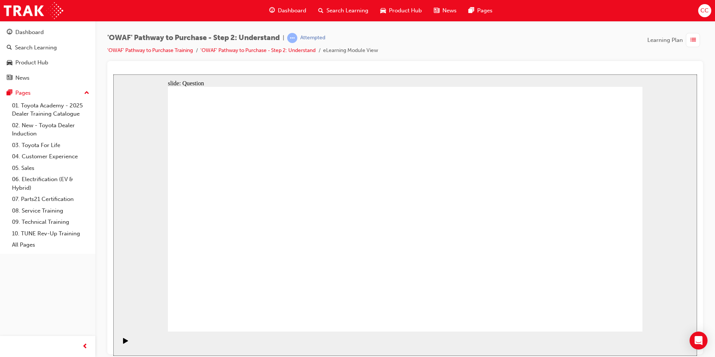
drag, startPoint x: 491, startPoint y: 184, endPoint x: 305, endPoint y: 280, distance: 209.4
drag, startPoint x: 594, startPoint y: 180, endPoint x: 352, endPoint y: 279, distance: 262.0
drag, startPoint x: 583, startPoint y: 276, endPoint x: 447, endPoint y: 279, distance: 136.5
drag, startPoint x: 511, startPoint y: 279, endPoint x: 607, endPoint y: 278, distance: 96.5
drag, startPoint x: 555, startPoint y: 273, endPoint x: 507, endPoint y: 276, distance: 48.0
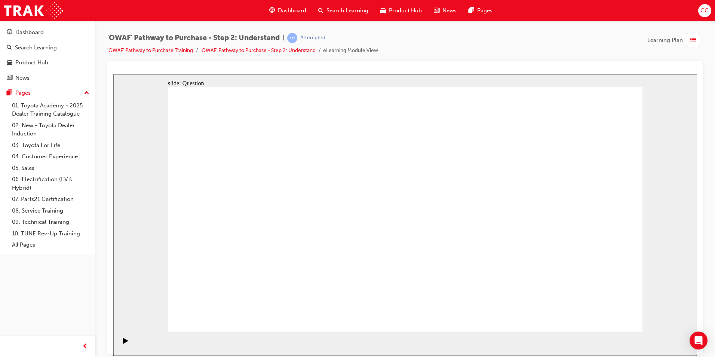
drag, startPoint x: 589, startPoint y: 270, endPoint x: 536, endPoint y: 274, distance: 53.2
drag, startPoint x: 540, startPoint y: 189, endPoint x: 445, endPoint y: 190, distance: 95.0
drag, startPoint x: 452, startPoint y: 281, endPoint x: 594, endPoint y: 276, distance: 141.5
drag, startPoint x: 543, startPoint y: 186, endPoint x: 448, endPoint y: 281, distance: 134.1
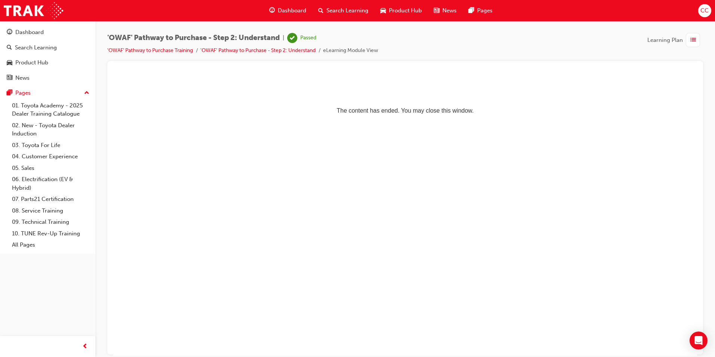
click at [289, 9] on span "Dashboard" at bounding box center [292, 10] width 28 height 9
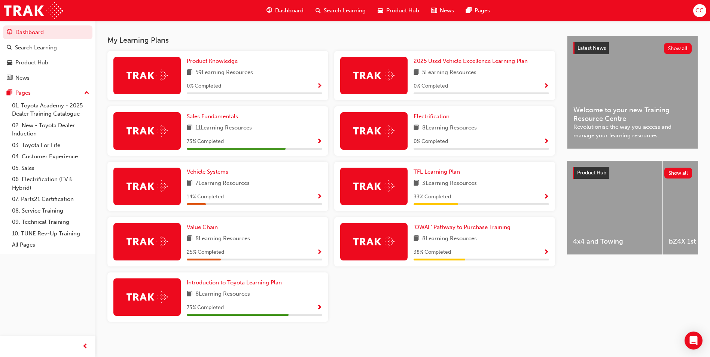
scroll to position [159, 0]
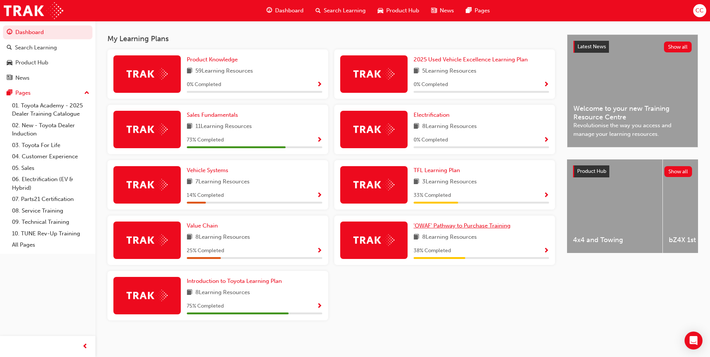
click at [469, 223] on span "'OWAF' Pathway to Purchase Training" at bounding box center [461, 225] width 97 height 7
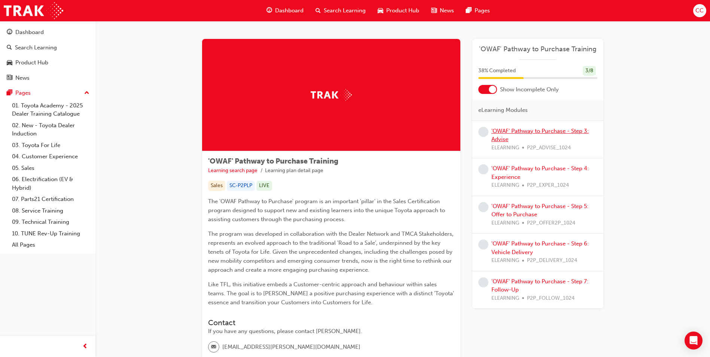
click at [530, 131] on link "'OWAF' Pathway to Purchase - Step 3: Advise" at bounding box center [539, 135] width 97 height 15
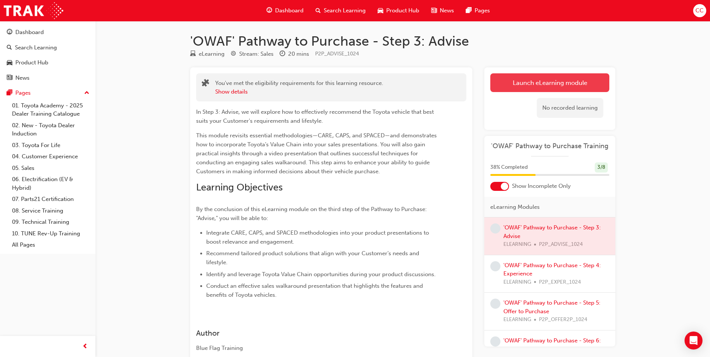
click at [533, 83] on link "Launch eLearning module" at bounding box center [549, 82] width 119 height 19
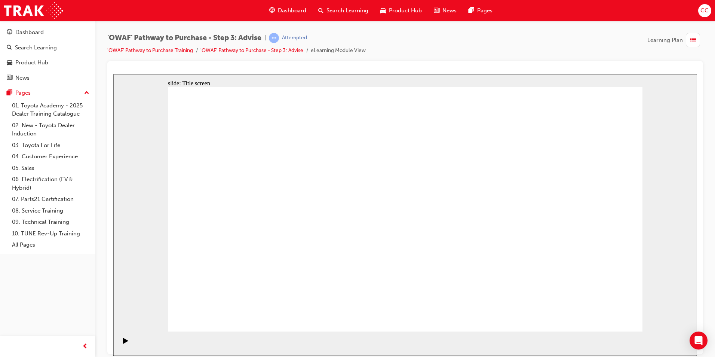
drag, startPoint x: 607, startPoint y: 313, endPoint x: 606, endPoint y: 306, distance: 6.9
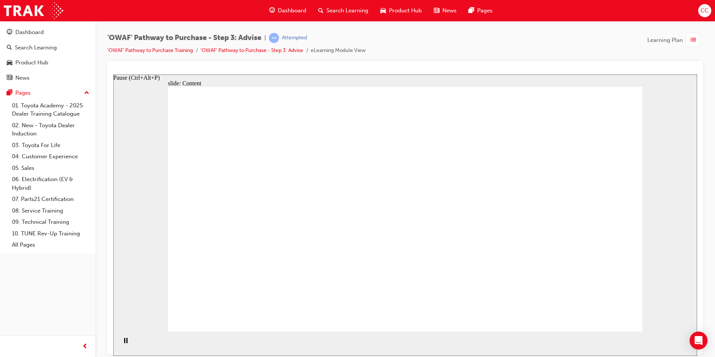
click at [121, 341] on div "Pause (Ctrl+Alt+P)" at bounding box center [125, 343] width 13 height 13
click at [123, 341] on icon "Play (Ctrl+Alt+P)" at bounding box center [125, 340] width 5 height 6
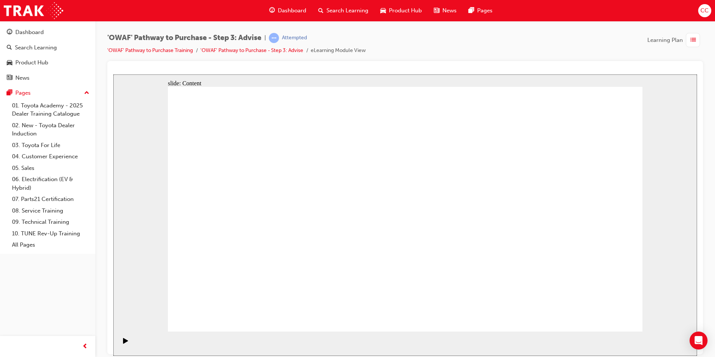
click at [124, 340] on icon "Play (Ctrl+Alt+P)" at bounding box center [125, 340] width 5 height 6
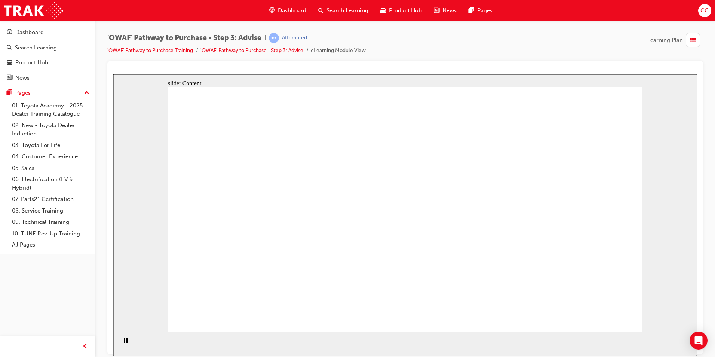
drag, startPoint x: 462, startPoint y: 116, endPoint x: 465, endPoint y: 121, distance: 5.7
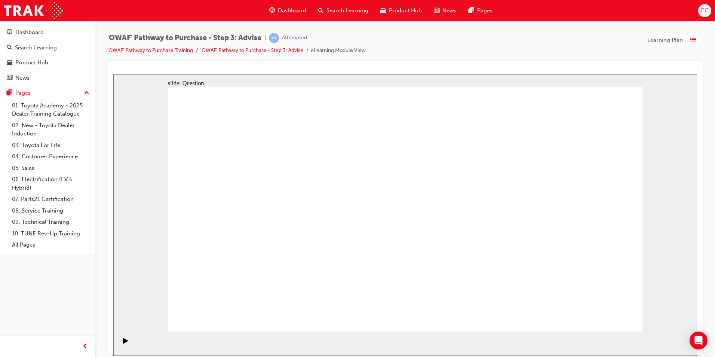
drag, startPoint x: 232, startPoint y: 288, endPoint x: 246, endPoint y: 255, distance: 35.7
drag, startPoint x: 380, startPoint y: 287, endPoint x: 248, endPoint y: 181, distance: 168.9
drag, startPoint x: 514, startPoint y: 291, endPoint x: 227, endPoint y: 224, distance: 294.1
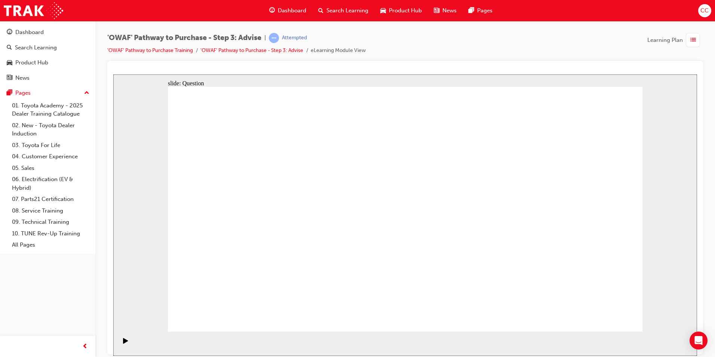
drag, startPoint x: 326, startPoint y: 284, endPoint x: 382, endPoint y: 186, distance: 112.7
drag, startPoint x: 408, startPoint y: 284, endPoint x: 287, endPoint y: 217, distance: 138.6
drag, startPoint x: 473, startPoint y: 264, endPoint x: 466, endPoint y: 257, distance: 9.8
drag, startPoint x: 494, startPoint y: 264, endPoint x: 480, endPoint y: 212, distance: 53.1
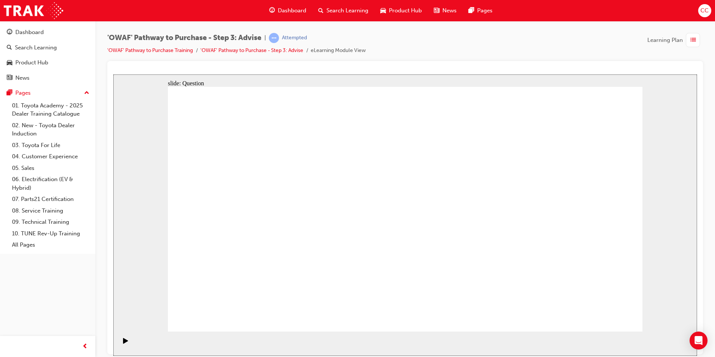
drag, startPoint x: 518, startPoint y: 259, endPoint x: 398, endPoint y: 255, distance: 119.7
drag, startPoint x: 525, startPoint y: 261, endPoint x: 194, endPoint y: 252, distance: 331.1
drag, startPoint x: 519, startPoint y: 255, endPoint x: 543, endPoint y: 260, distance: 25.0
drag, startPoint x: 542, startPoint y: 236, endPoint x: 218, endPoint y: 239, distance: 324.7
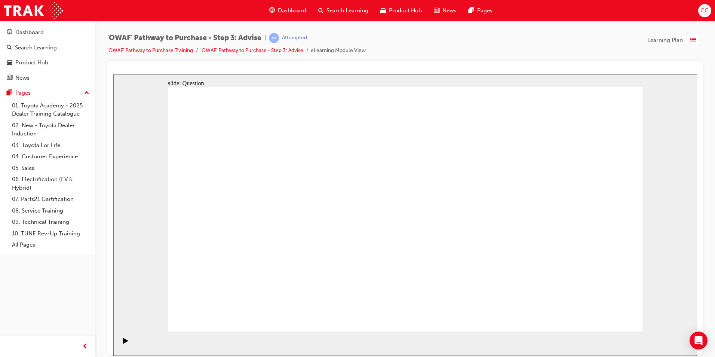
drag, startPoint x: 558, startPoint y: 232, endPoint x: 447, endPoint y: 234, distance: 111.1
drag, startPoint x: 540, startPoint y: 238, endPoint x: 406, endPoint y: 236, distance: 133.9
drag, startPoint x: 529, startPoint y: 232, endPoint x: 221, endPoint y: 264, distance: 309.1
drag, startPoint x: 549, startPoint y: 236, endPoint x: 246, endPoint y: 232, distance: 303.4
drag, startPoint x: 545, startPoint y: 236, endPoint x: 257, endPoint y: 244, distance: 288.1
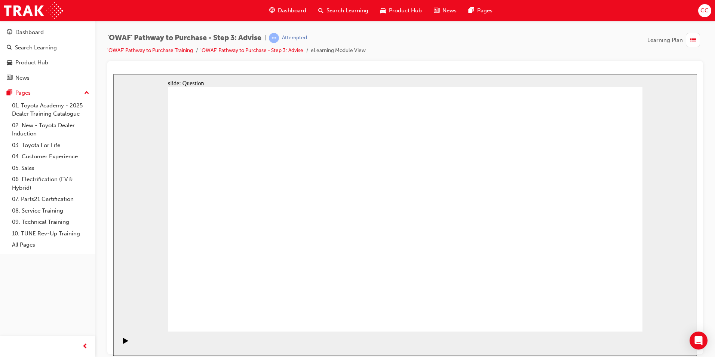
drag, startPoint x: 532, startPoint y: 259, endPoint x: 399, endPoint y: 257, distance: 133.2
drag, startPoint x: 534, startPoint y: 254, endPoint x: 254, endPoint y: 258, distance: 280.2
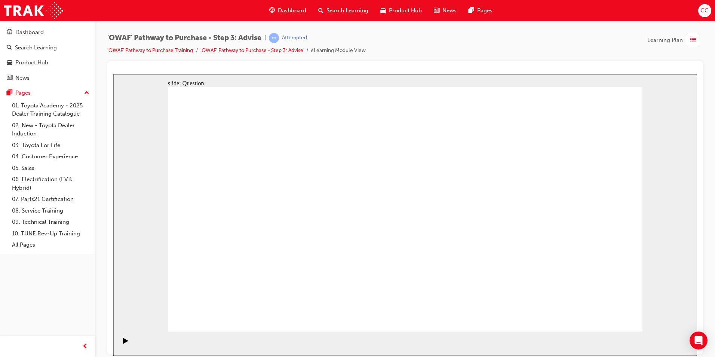
drag, startPoint x: 519, startPoint y: 255, endPoint x: 226, endPoint y: 255, distance: 293.6
drag, startPoint x: 553, startPoint y: 238, endPoint x: 418, endPoint y: 231, distance: 135.5
drag, startPoint x: 563, startPoint y: 231, endPoint x: 421, endPoint y: 232, distance: 142.5
drag, startPoint x: 560, startPoint y: 232, endPoint x: 250, endPoint y: 231, distance: 309.3
drag, startPoint x: 537, startPoint y: 233, endPoint x: 251, endPoint y: 241, distance: 286.6
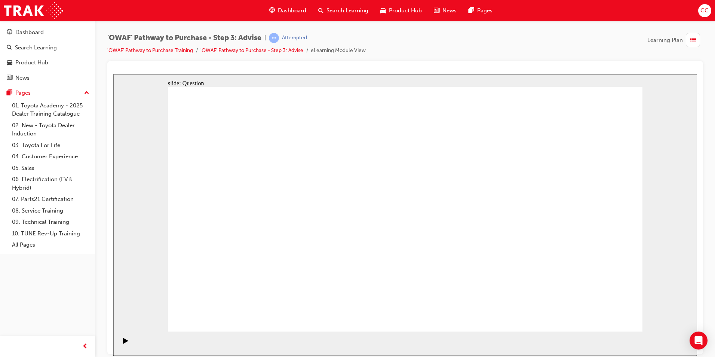
drag, startPoint x: 563, startPoint y: 236, endPoint x: 256, endPoint y: 244, distance: 307.2
drag, startPoint x: 245, startPoint y: 187, endPoint x: 446, endPoint y: 207, distance: 202.2
drag, startPoint x: 240, startPoint y: 217, endPoint x: 443, endPoint y: 212, distance: 203.5
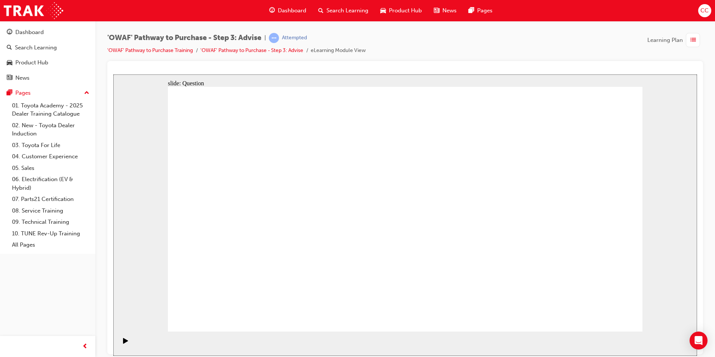
drag, startPoint x: 255, startPoint y: 254, endPoint x: 446, endPoint y: 228, distance: 192.5
drag, startPoint x: 309, startPoint y: 220, endPoint x: 413, endPoint y: 223, distance: 104.4
drag, startPoint x: 327, startPoint y: 252, endPoint x: 489, endPoint y: 219, distance: 164.9
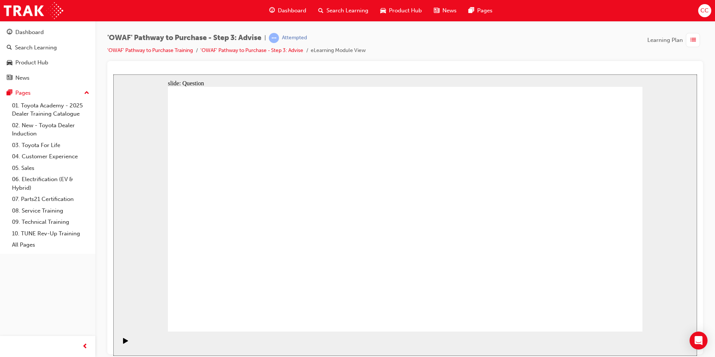
drag, startPoint x: 456, startPoint y: 186, endPoint x: 272, endPoint y: 279, distance: 206.4
drag, startPoint x: 260, startPoint y: 183, endPoint x: 401, endPoint y: 275, distance: 168.8
drag, startPoint x: 363, startPoint y: 187, endPoint x: 549, endPoint y: 278, distance: 207.1
drag, startPoint x: 397, startPoint y: 183, endPoint x: 206, endPoint y: 274, distance: 211.8
drag, startPoint x: 219, startPoint y: 191, endPoint x: 492, endPoint y: 285, distance: 288.3
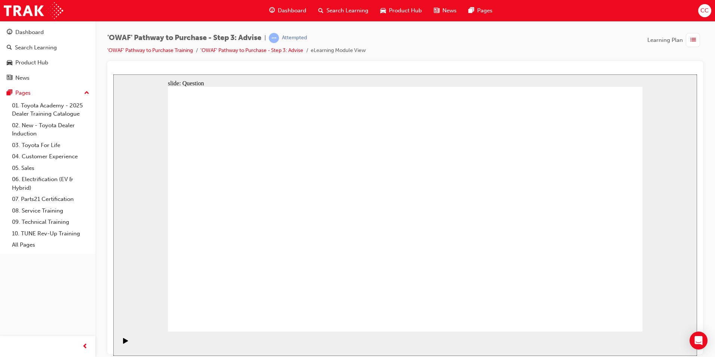
drag, startPoint x: 584, startPoint y: 193, endPoint x: 353, endPoint y: 285, distance: 249.4
drag, startPoint x: 497, startPoint y: 191, endPoint x: 311, endPoint y: 291, distance: 211.5
drag, startPoint x: 538, startPoint y: 189, endPoint x: 442, endPoint y: 285, distance: 135.9
drag, startPoint x: 316, startPoint y: 175, endPoint x: 593, endPoint y: 269, distance: 292.1
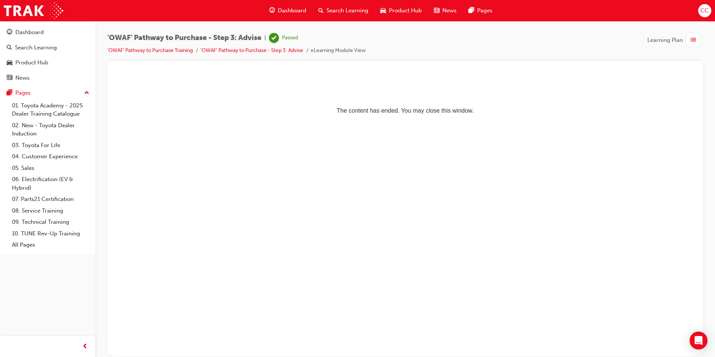
click at [292, 9] on span "Dashboard" at bounding box center [292, 10] width 28 height 9
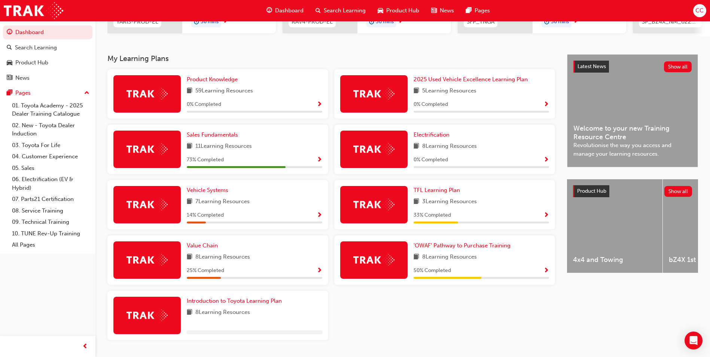
scroll to position [159, 0]
